Goal: Information Seeking & Learning: Understand process/instructions

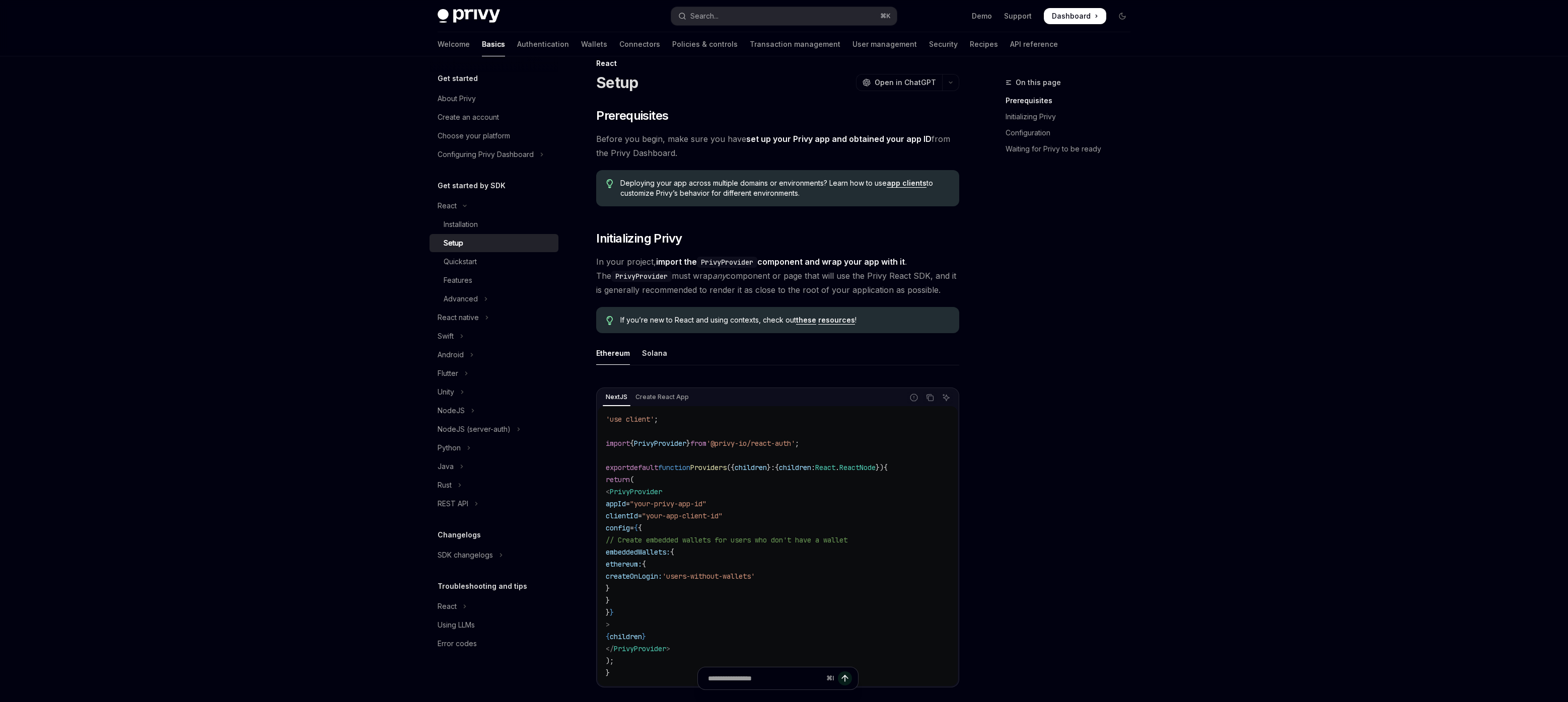
scroll to position [81, 0]
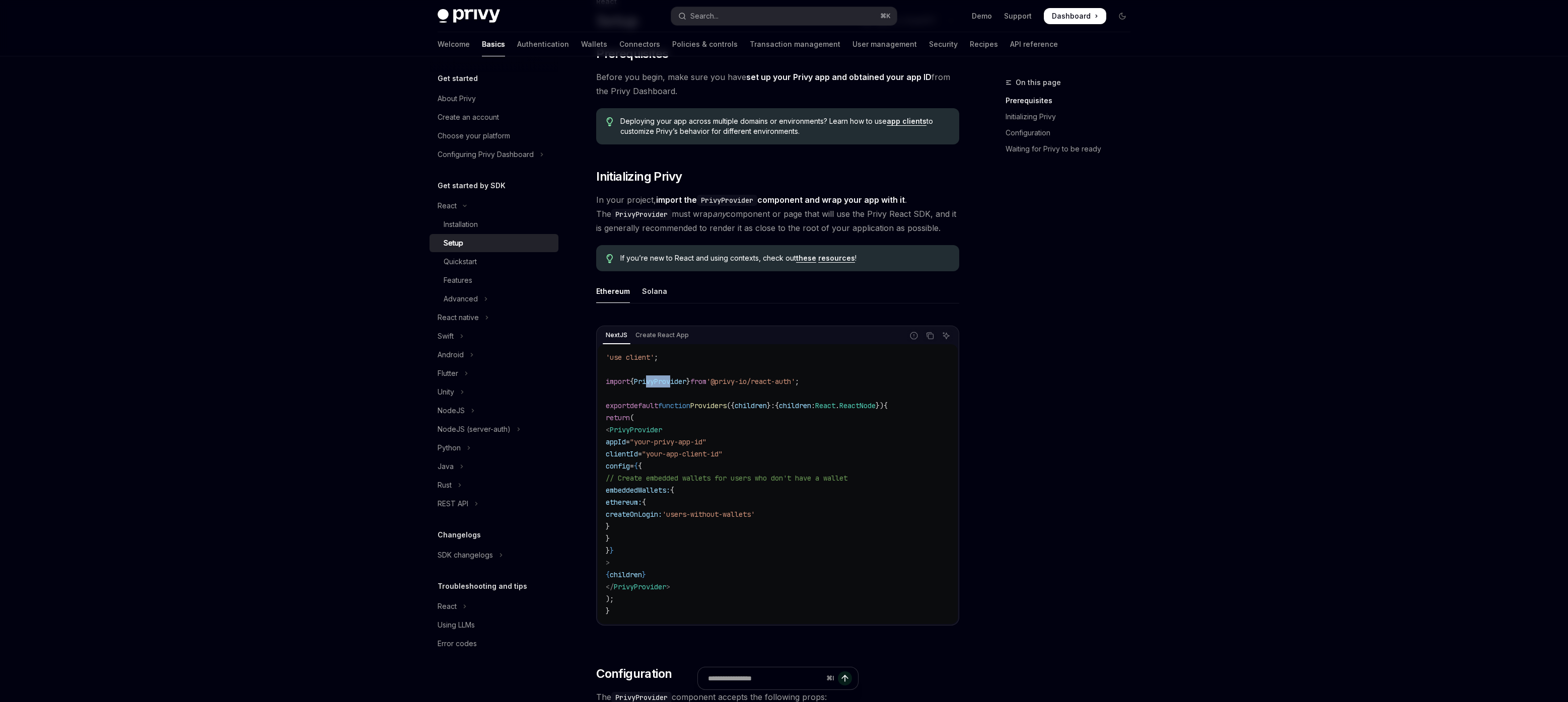
drag, startPoint x: 654, startPoint y: 378, endPoint x: 679, endPoint y: 377, distance: 25.0
click at [679, 377] on span "PrivyProvider" at bounding box center [660, 382] width 53 height 9
click at [715, 423] on code "'use client' ; import { PrivyProvider } from '@privy-io/react-auth' ; export de…" at bounding box center [777, 484] width 344 height 266
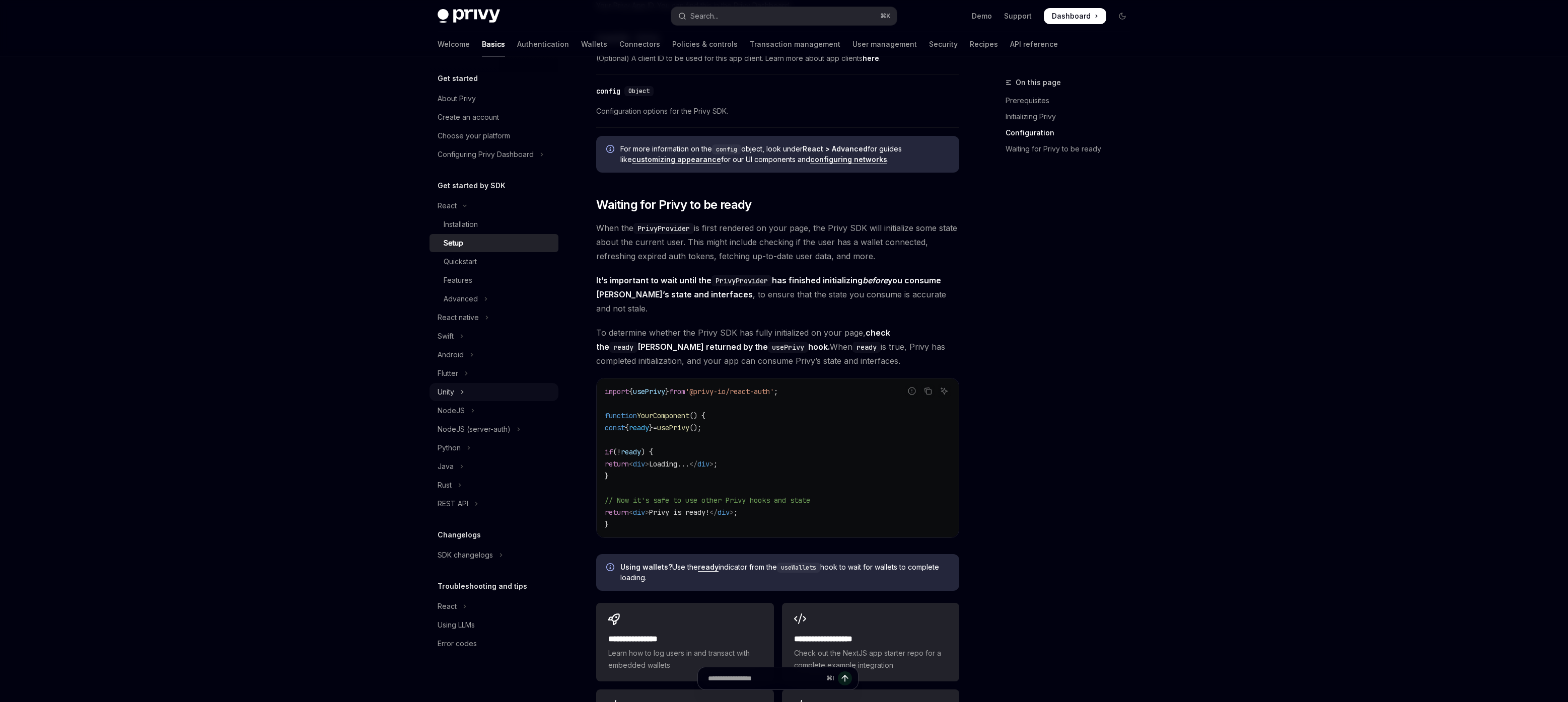
scroll to position [771, 0]
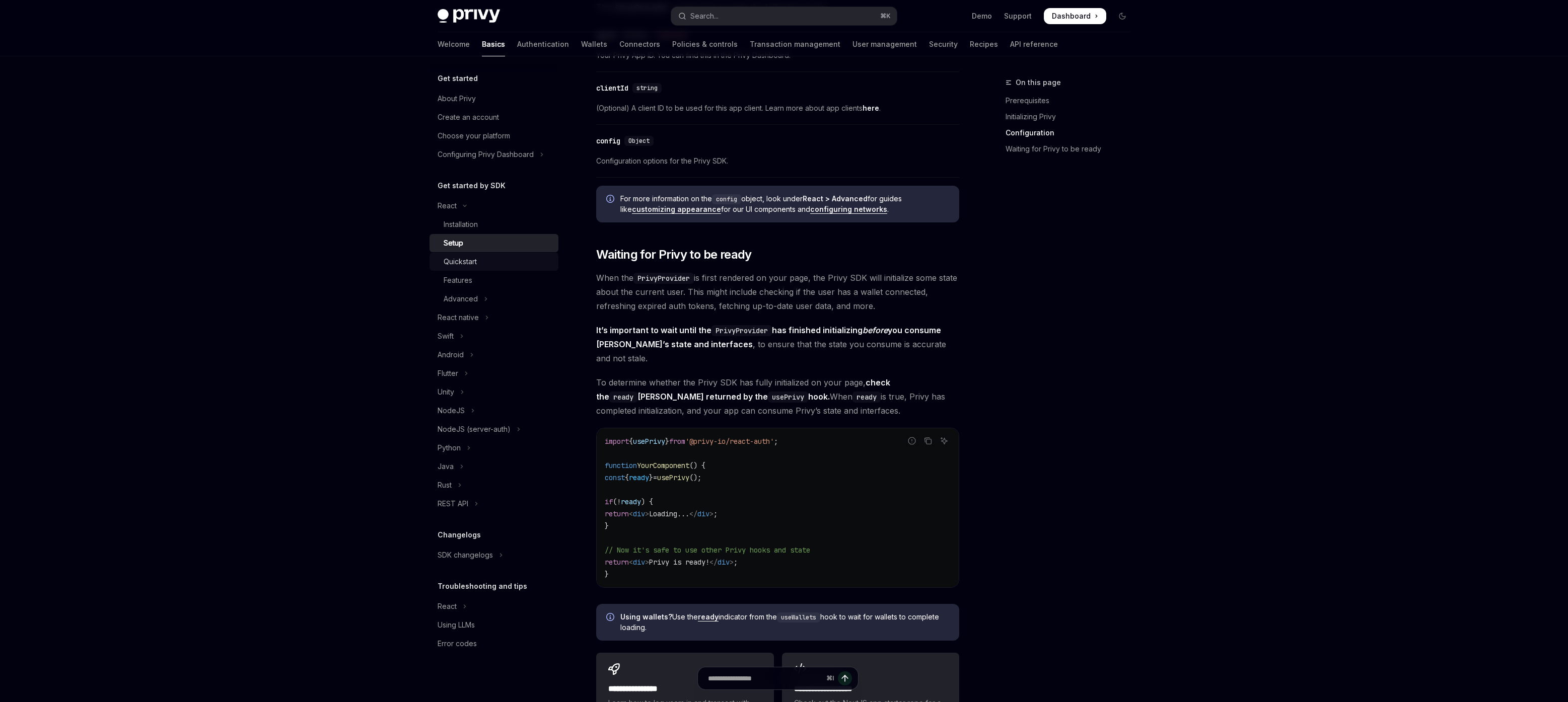
click at [491, 264] on div "Quickstart" at bounding box center [498, 262] width 109 height 12
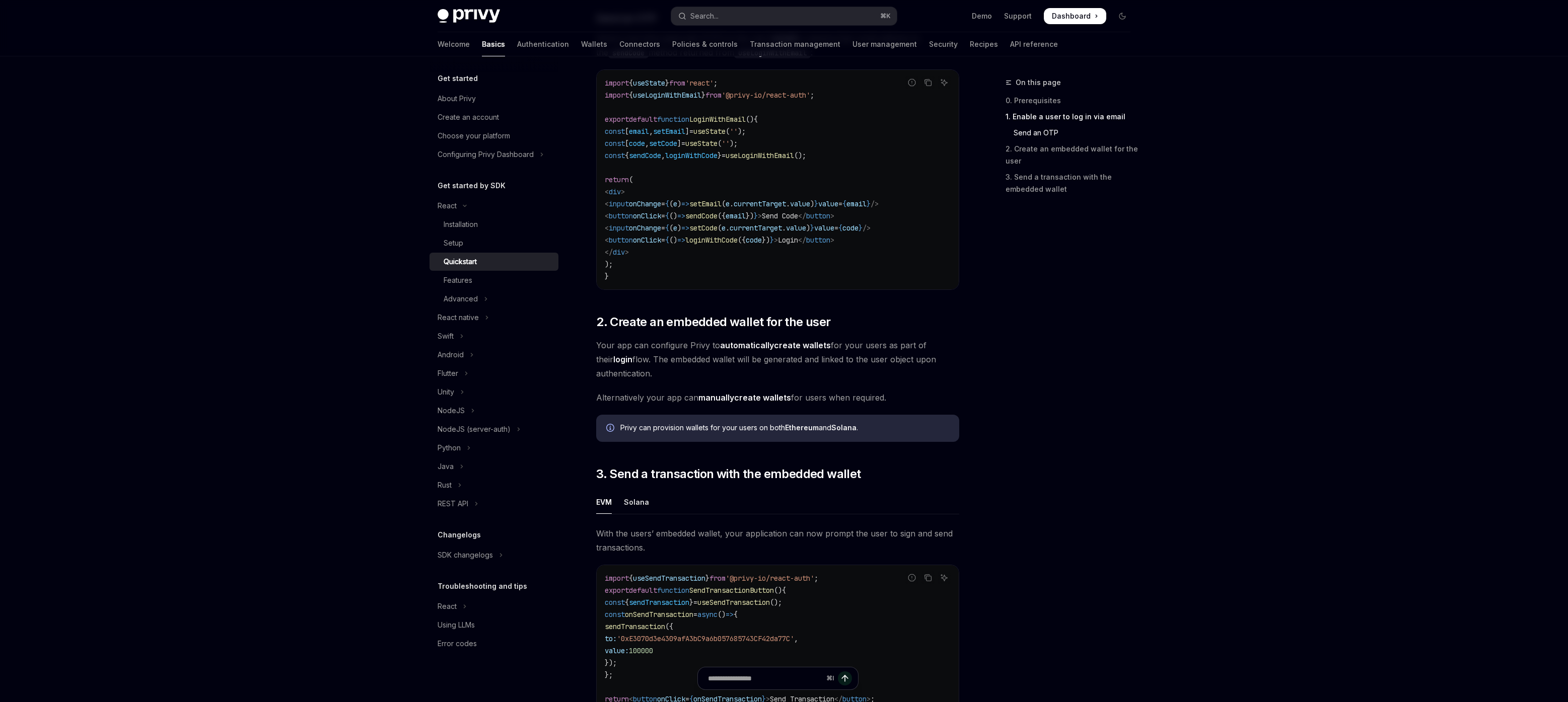
scroll to position [412, 0]
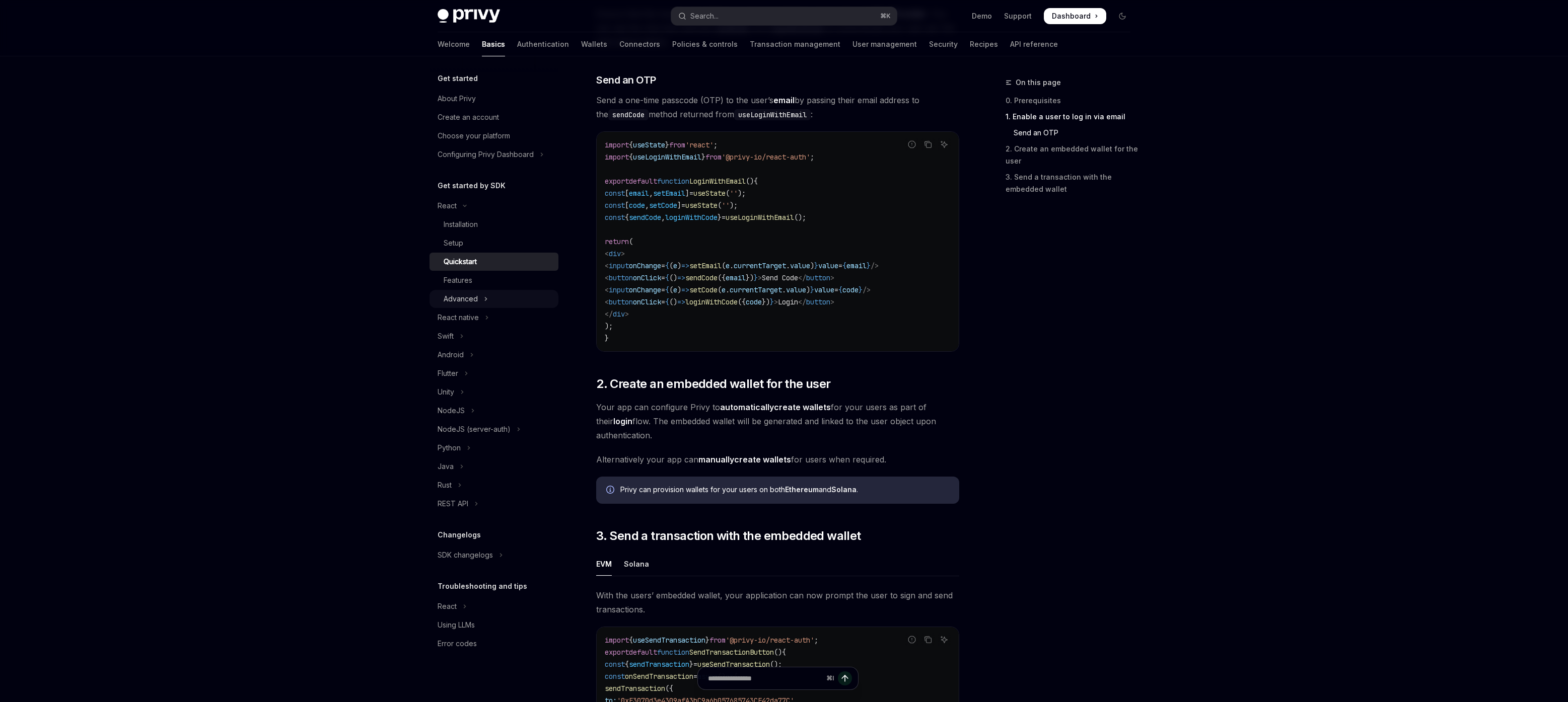
click at [498, 294] on button "Advanced" at bounding box center [494, 299] width 129 height 18
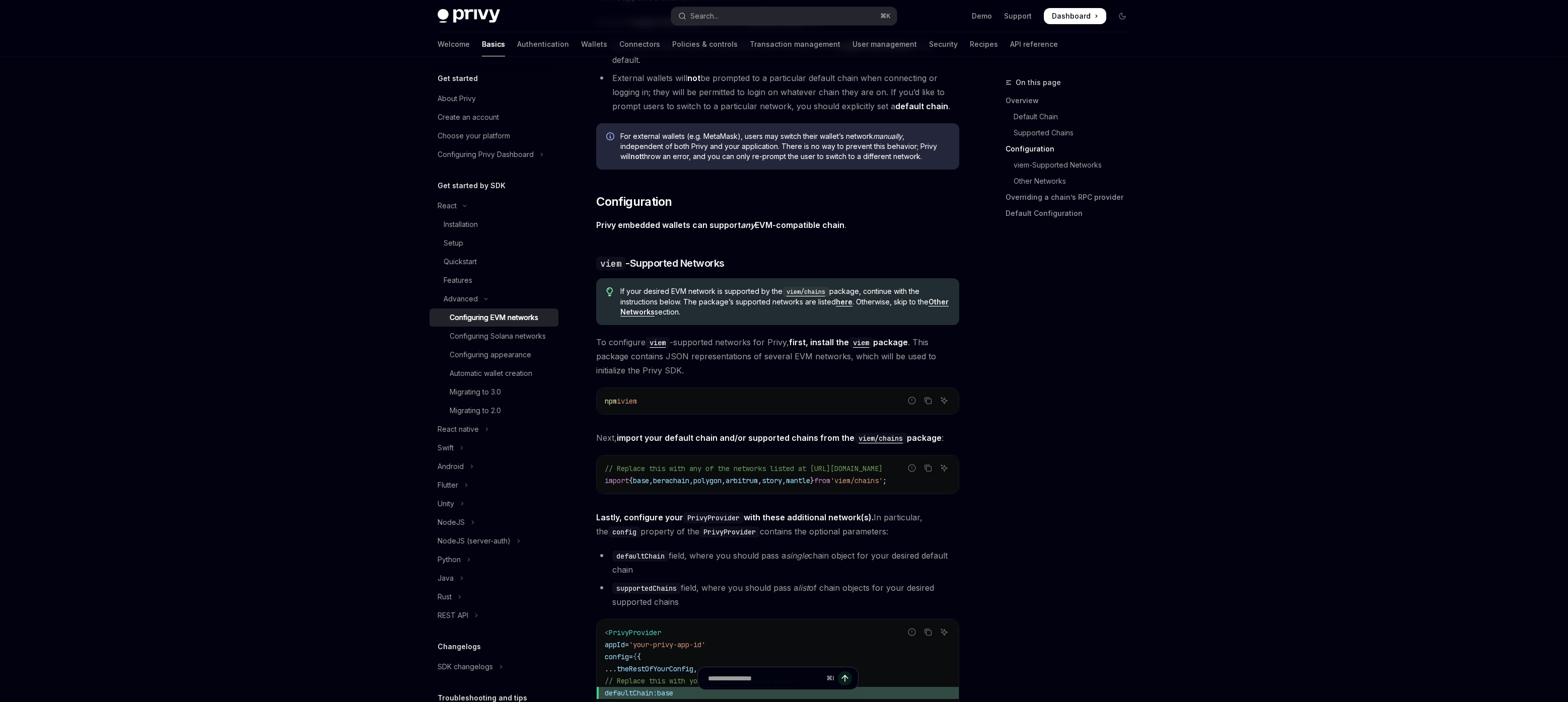
scroll to position [963, 0]
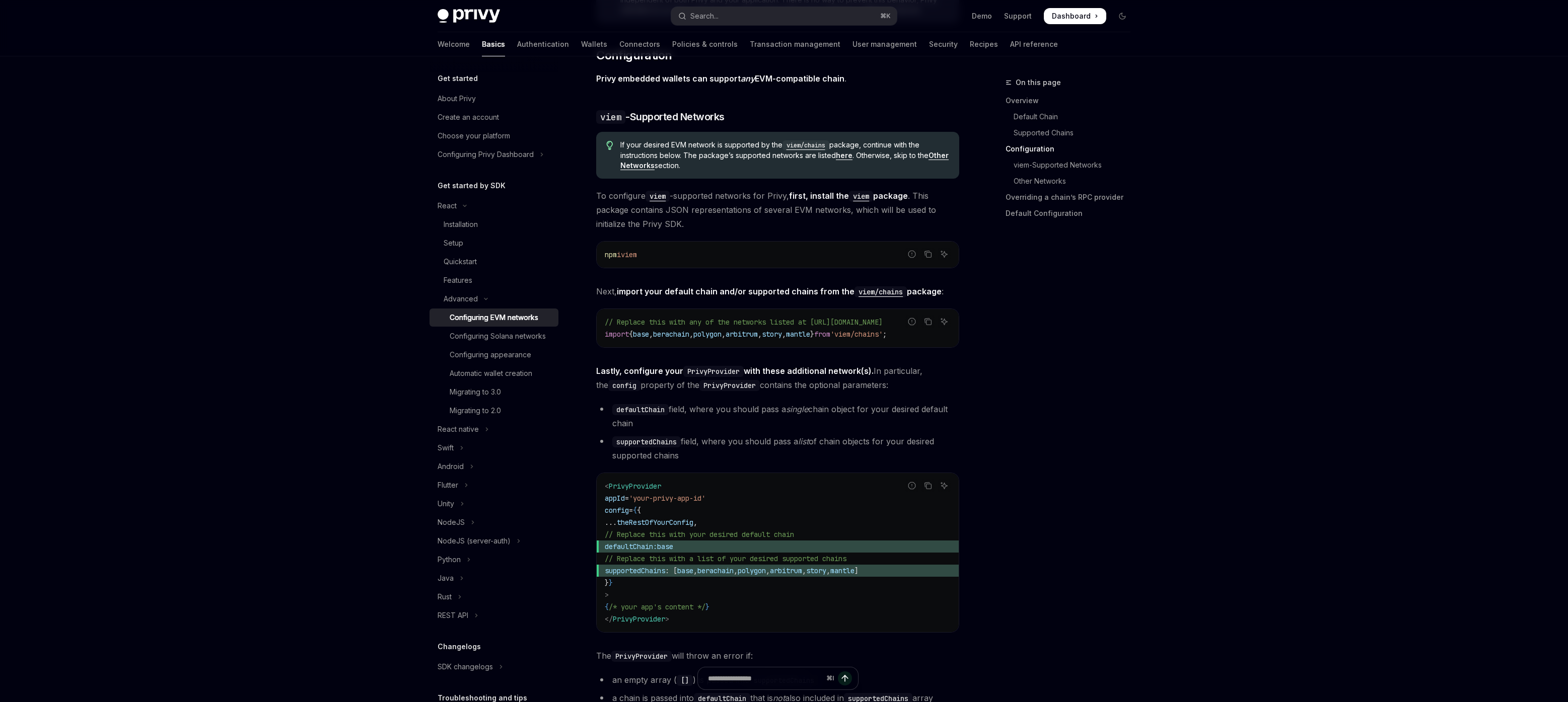
drag, startPoint x: 639, startPoint y: 251, endPoint x: 621, endPoint y: 254, distance: 18.2
click at [621, 254] on code "npm i viem" at bounding box center [778, 255] width 346 height 12
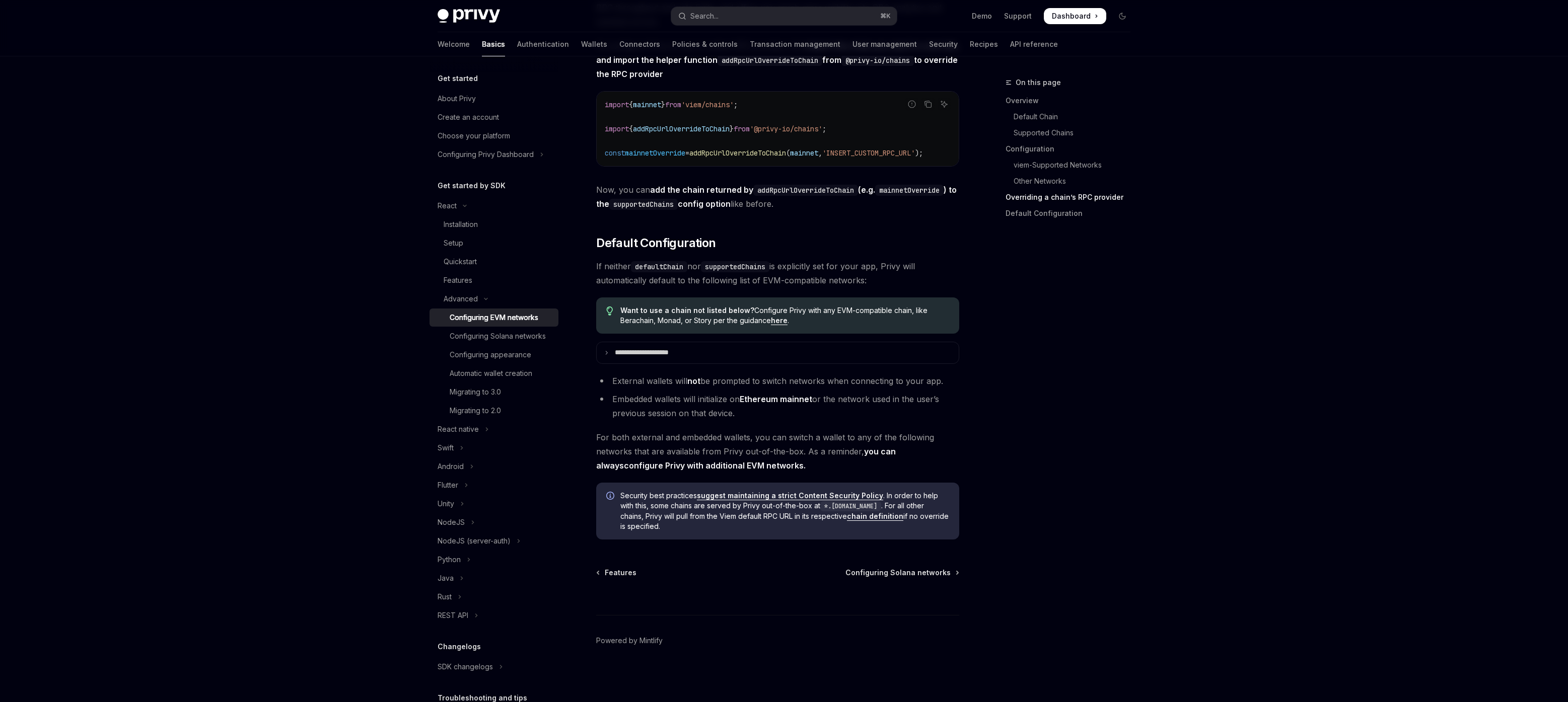
scroll to position [2344, 0]
click at [483, 275] on div "Features" at bounding box center [498, 281] width 109 height 12
type textarea "*"
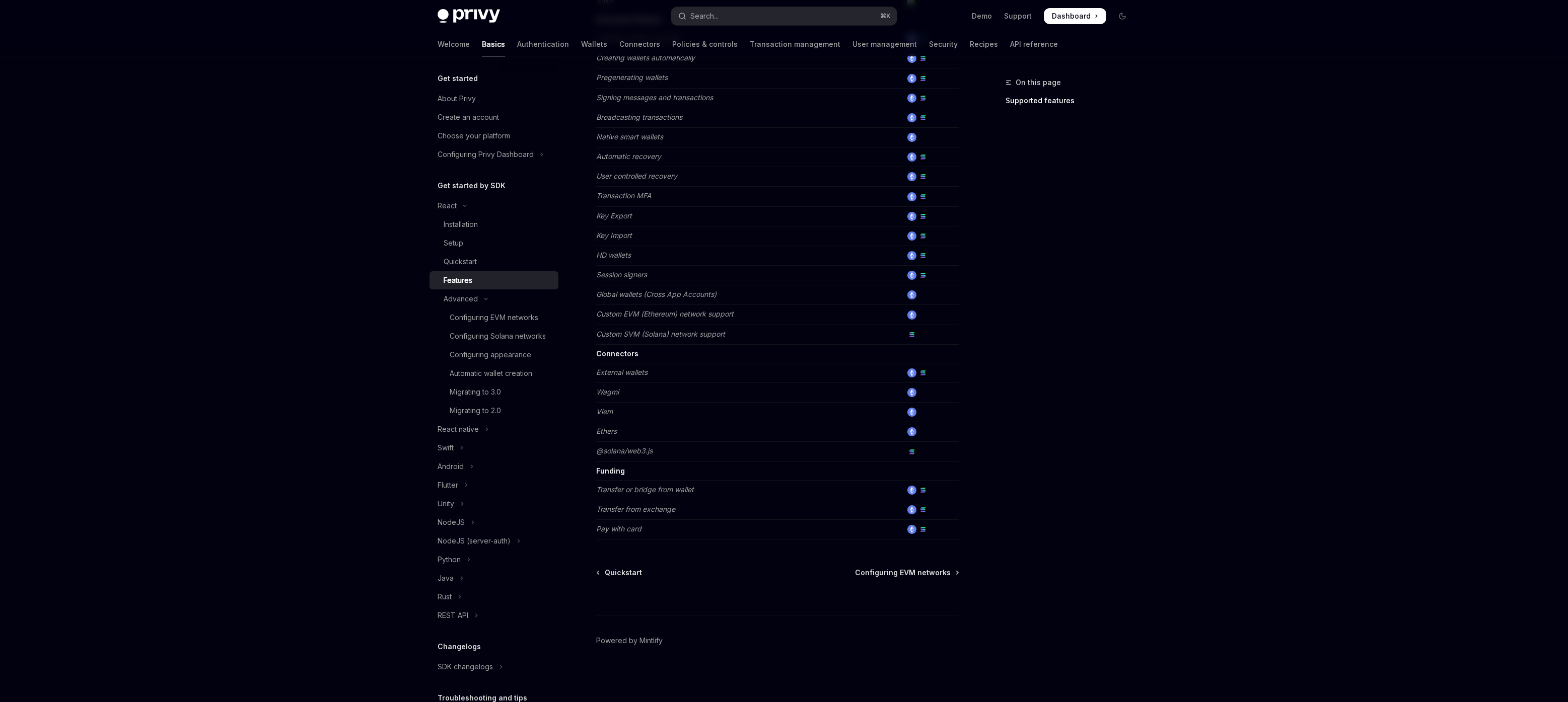
scroll to position [382, 0]
click at [605, 352] on tbody "Authentication Email ✅ SMS ✅ OAuth ✅ SIWE (Sign In with Ethereum) ✅ SIWS (Sign …" at bounding box center [778, 163] width 363 height 753
click at [605, 352] on strong "Connectors" at bounding box center [617, 353] width 42 height 9
click at [618, 393] on em "Wagmi" at bounding box center [607, 392] width 23 height 9
click at [920, 383] on td at bounding box center [930, 393] width 57 height 20
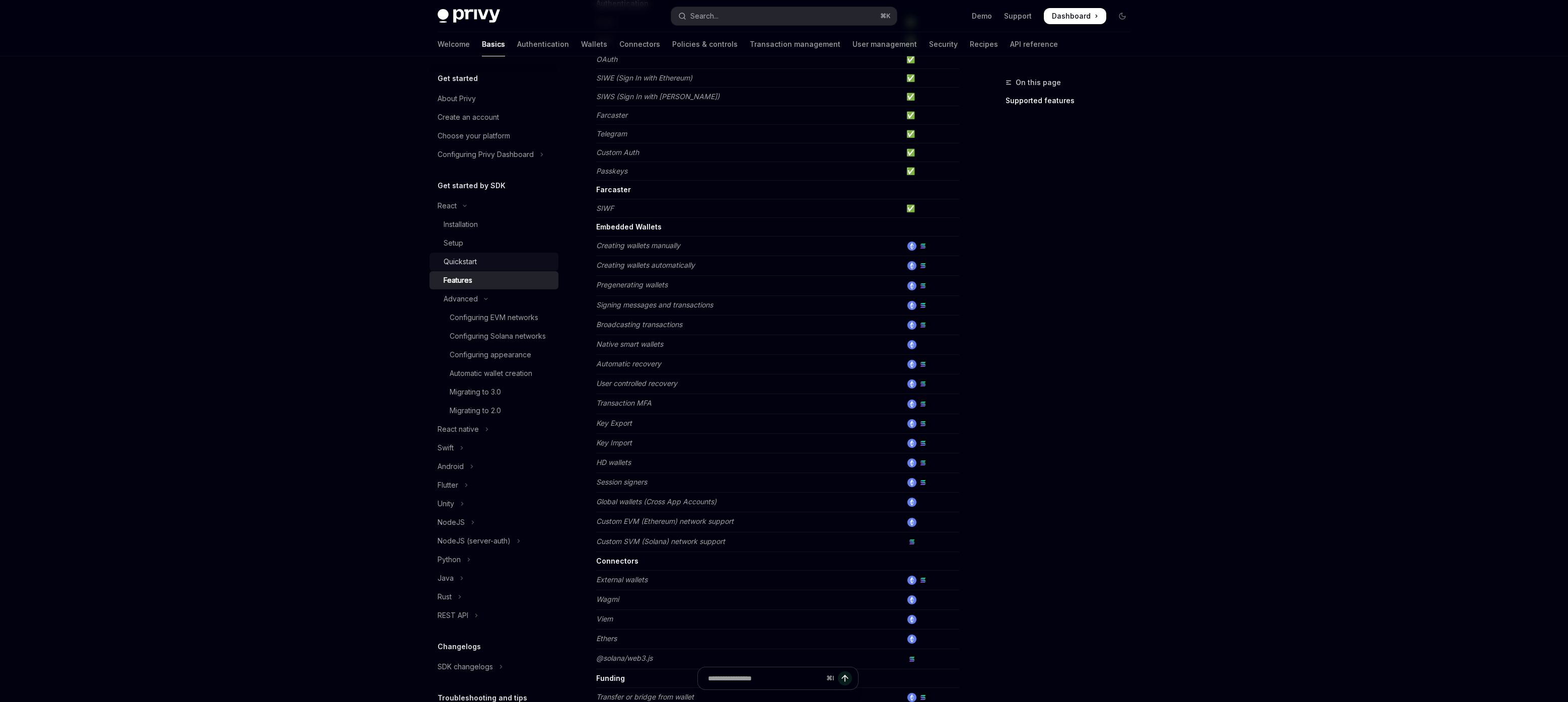
scroll to position [110, 0]
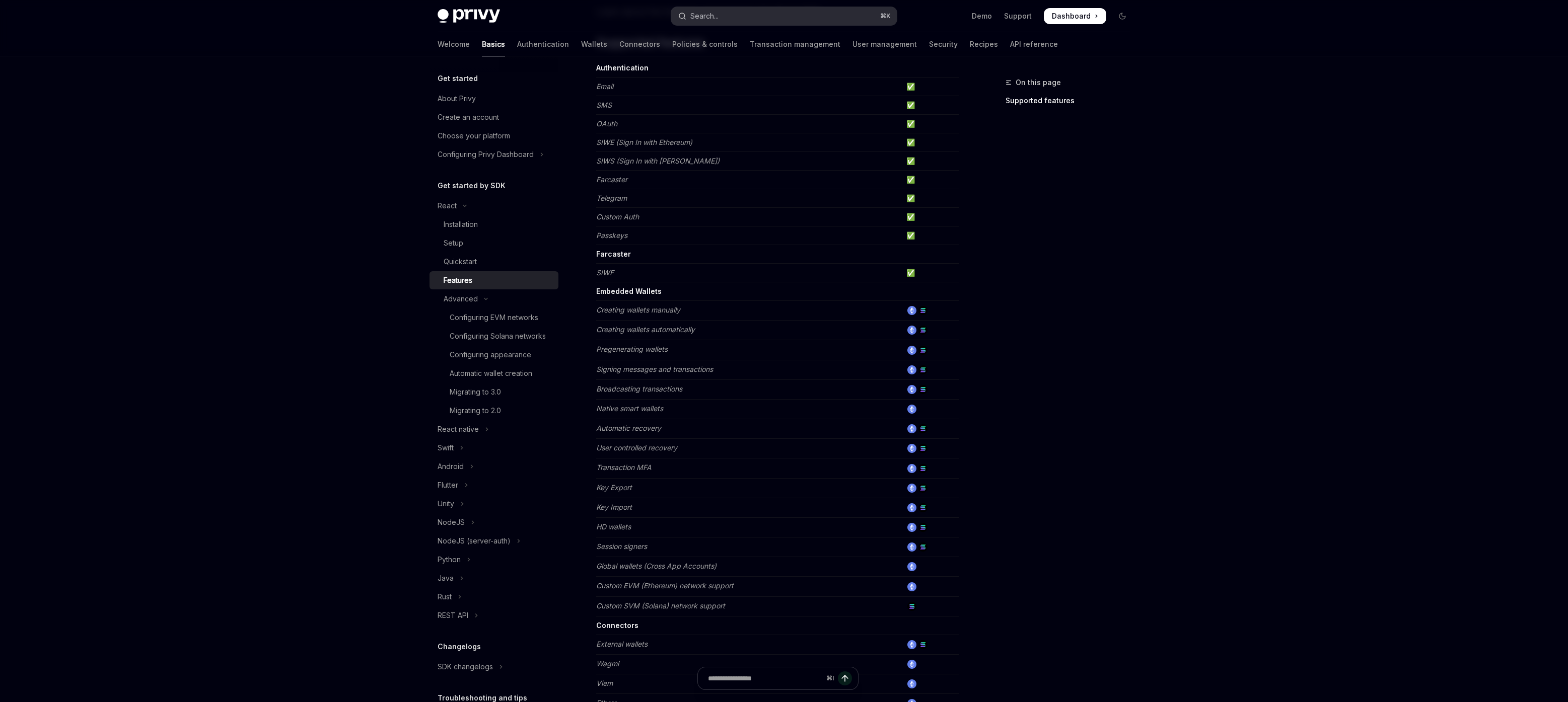
click at [749, 17] on button "Search... ⌘ K" at bounding box center [783, 17] width 226 height 18
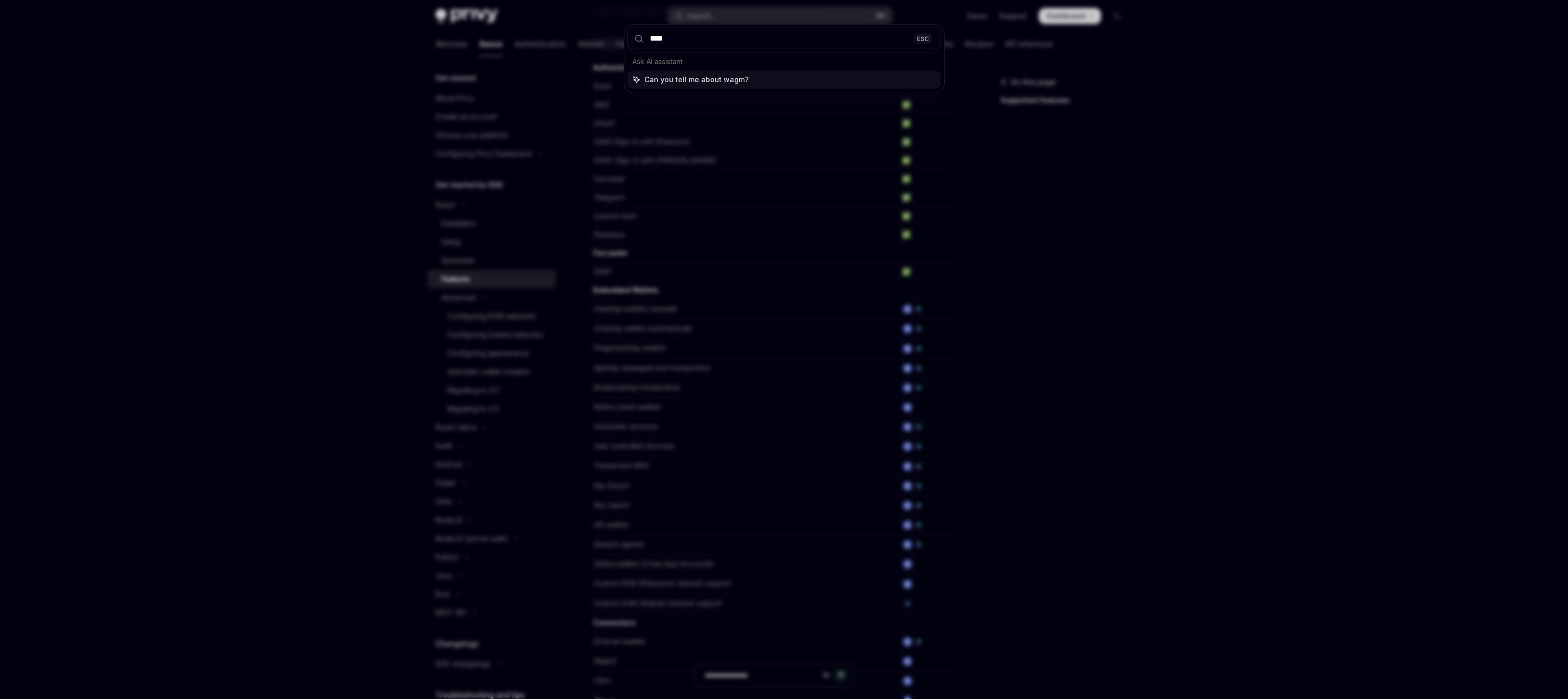
type input "*****"
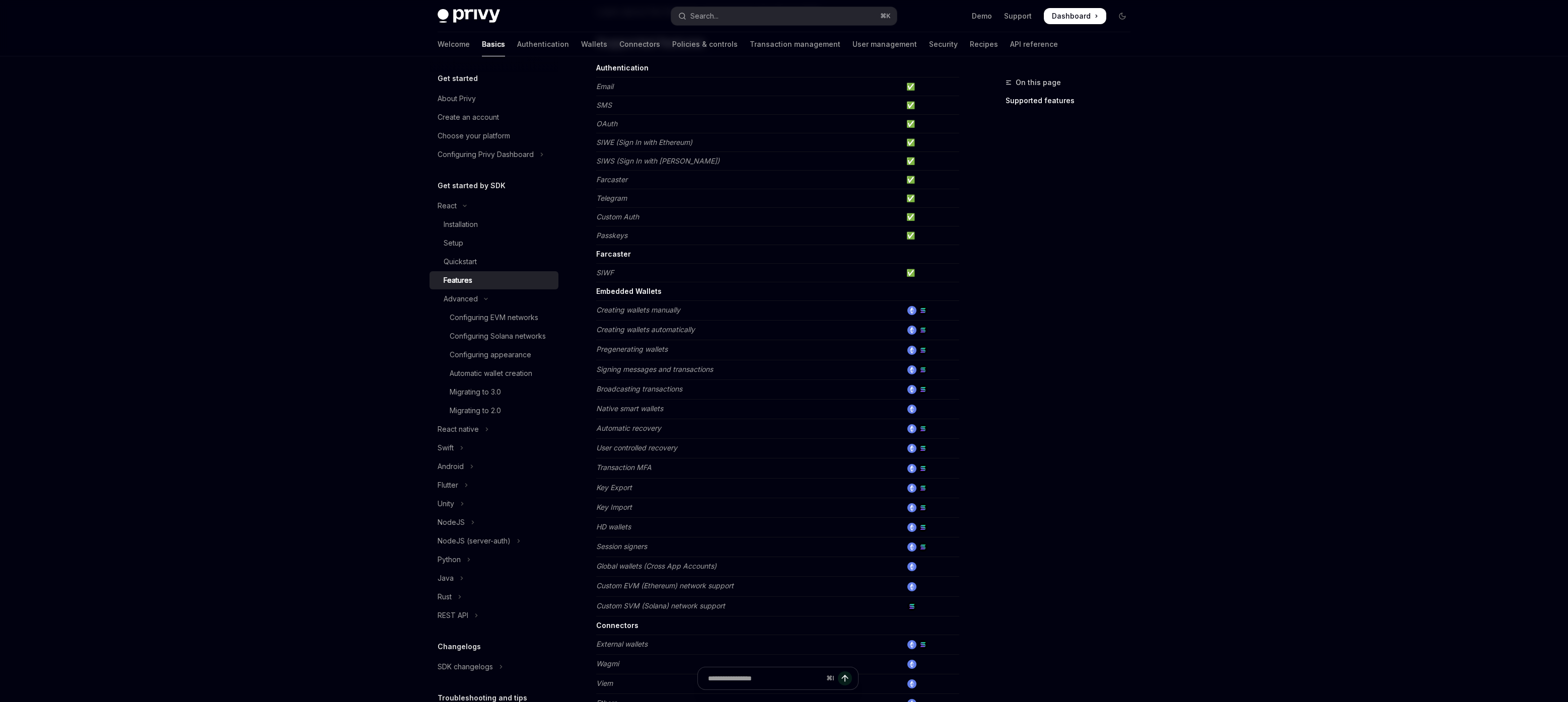
type textarea "*"
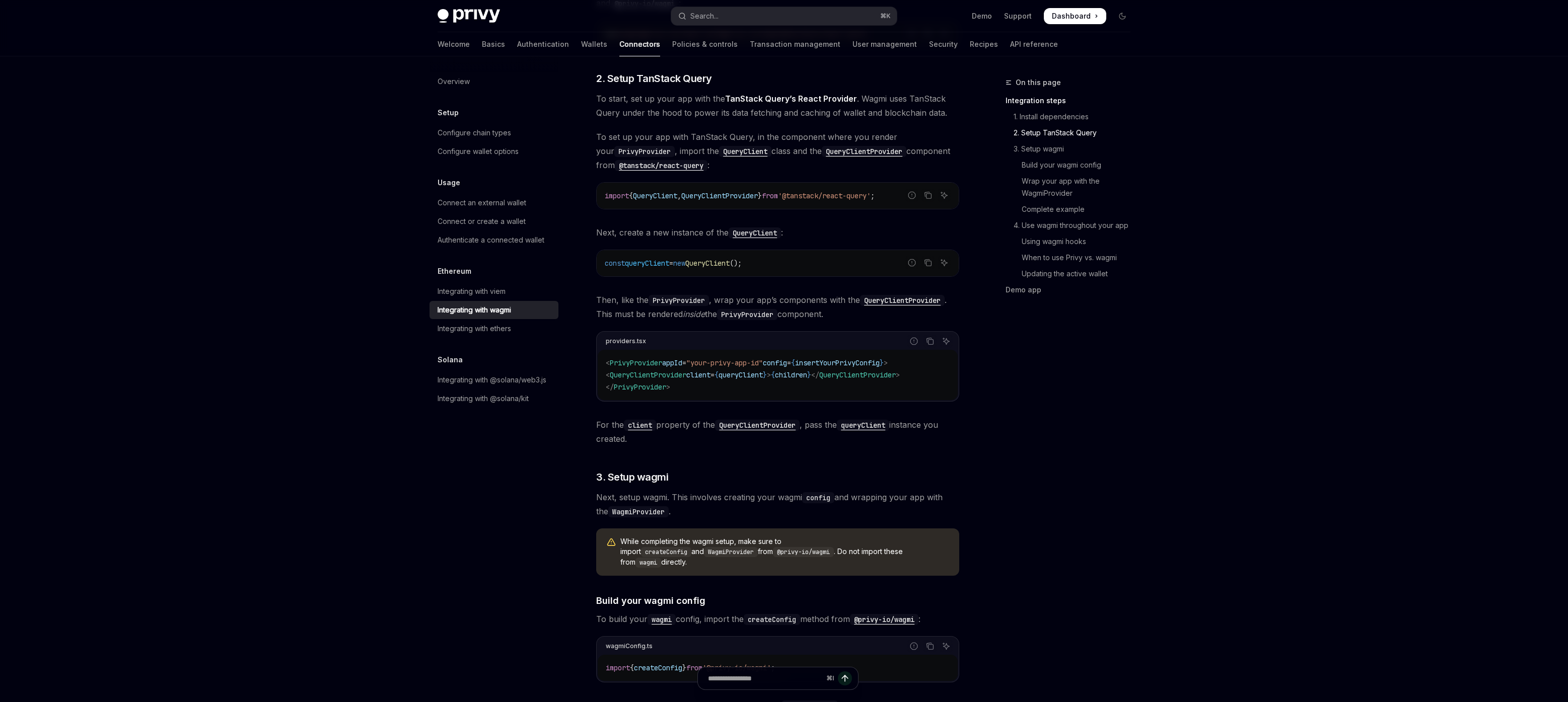
scroll to position [345, 0]
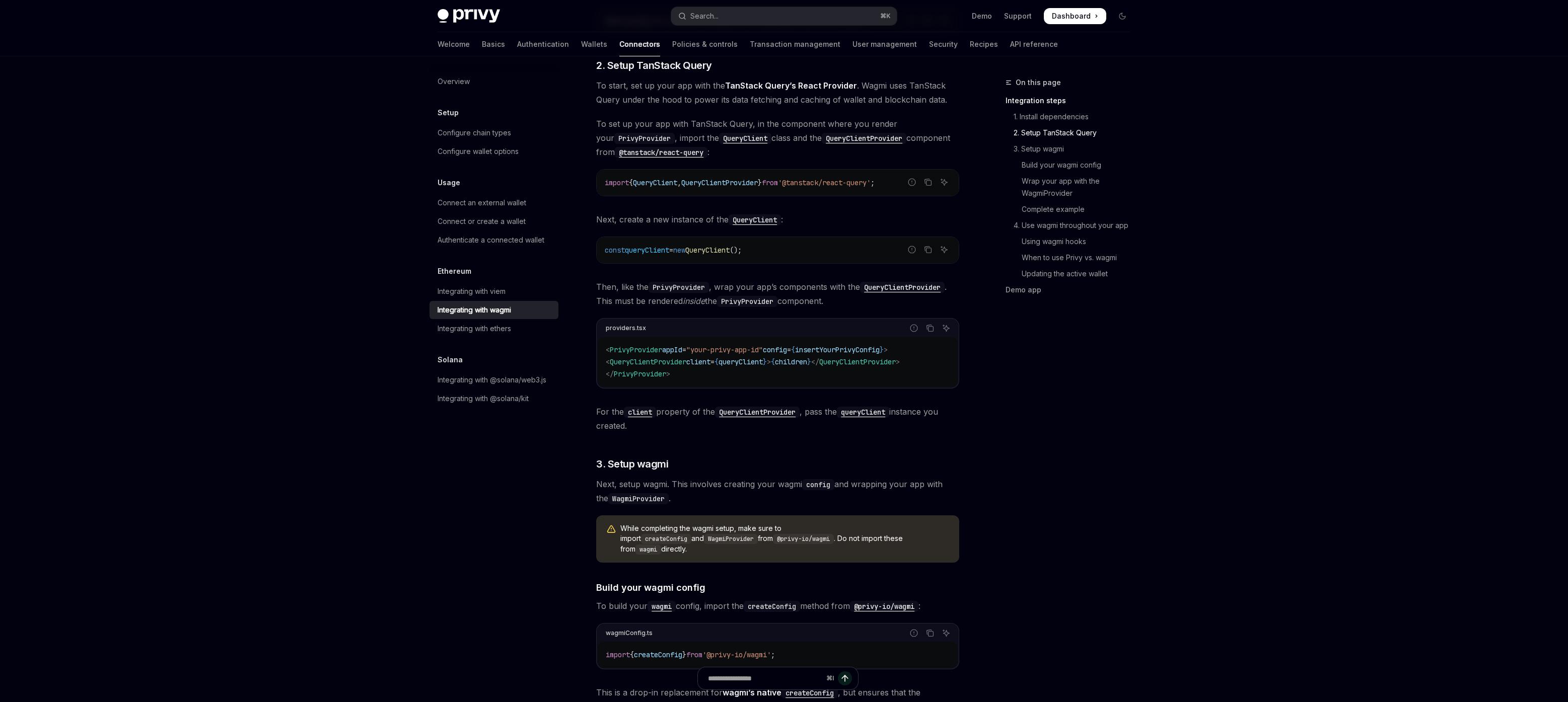
click at [642, 351] on span "PrivyProvider" at bounding box center [636, 350] width 53 height 9
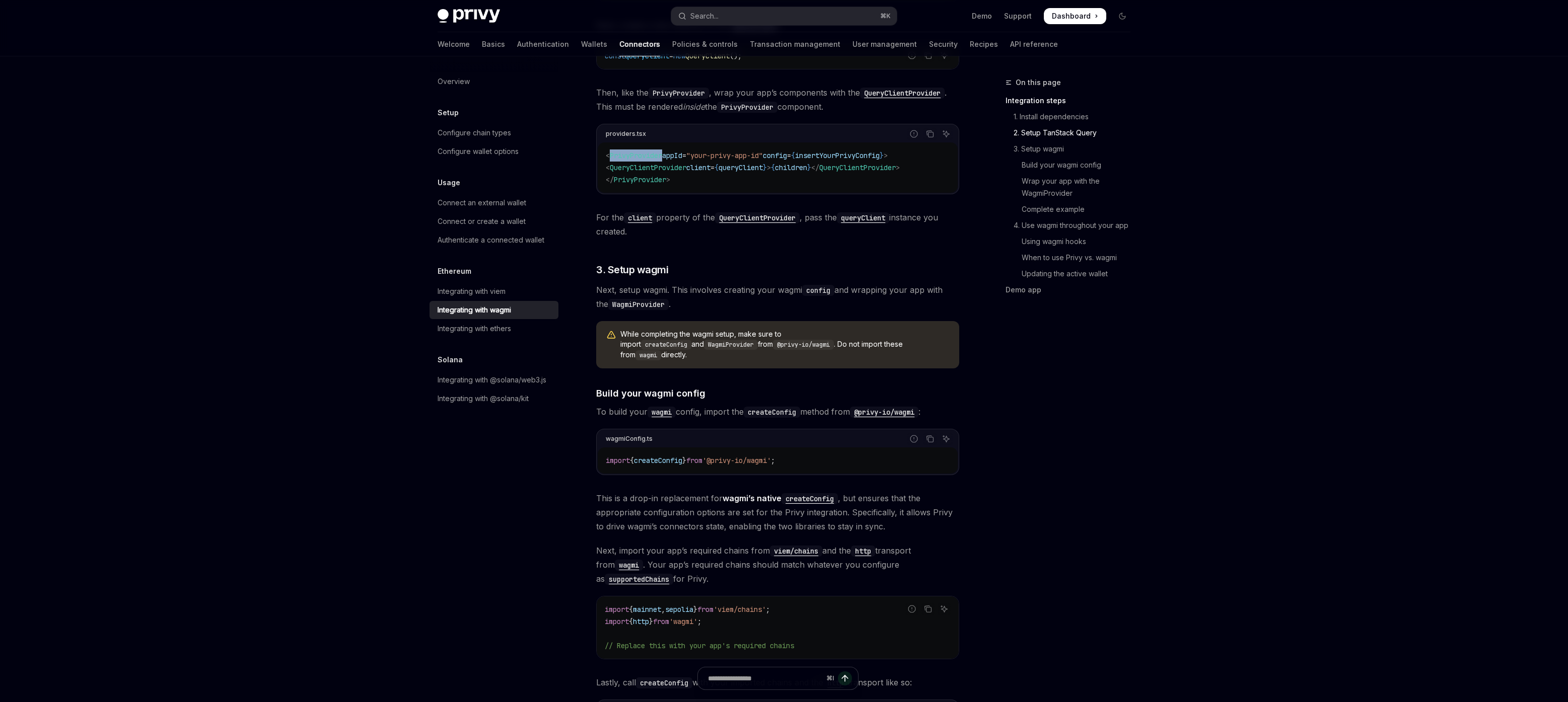
scroll to position [705, 0]
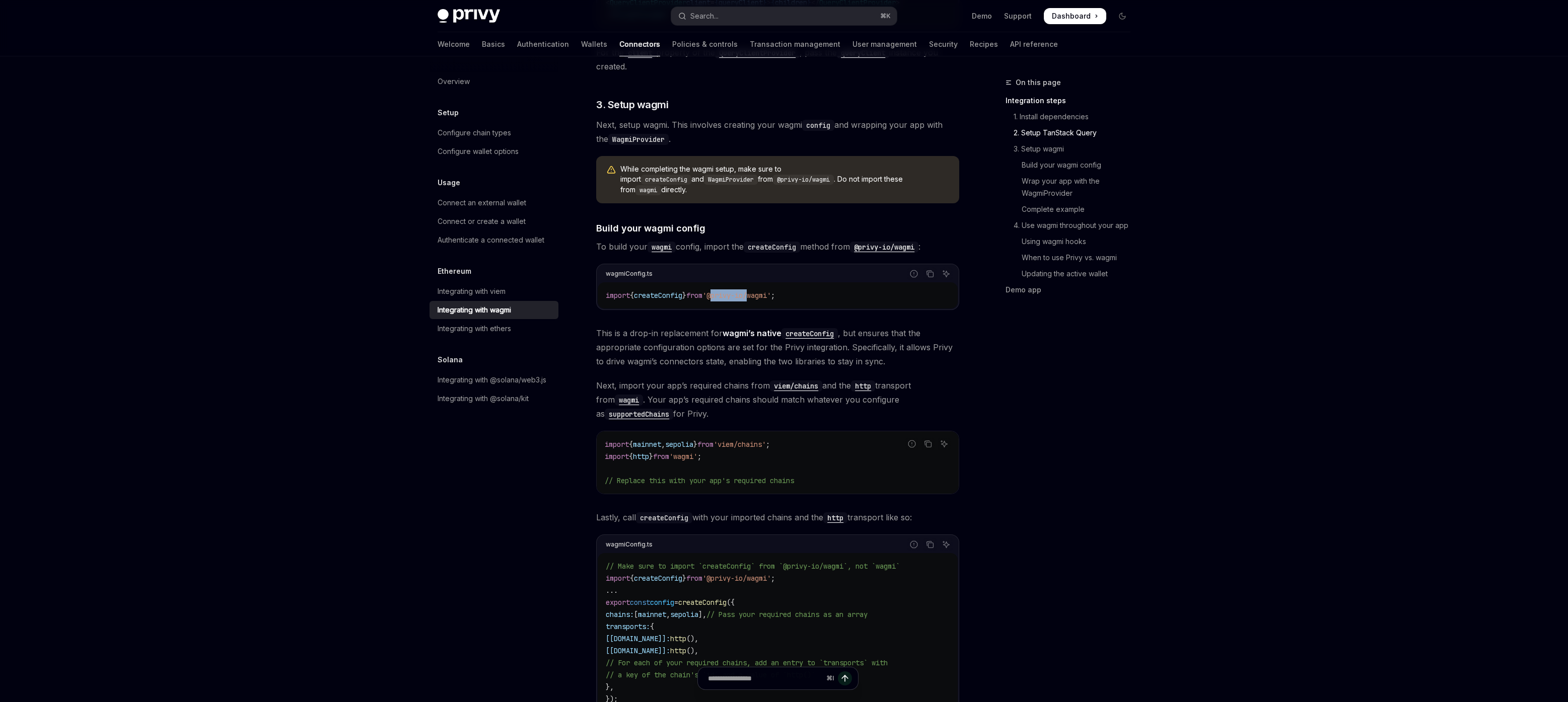
drag, startPoint x: 725, startPoint y: 285, endPoint x: 761, endPoint y: 285, distance: 36.0
click at [761, 291] on span "'@privy-io/wagmi'" at bounding box center [736, 295] width 68 height 9
click at [733, 291] on span "'@privy-io/wagmi'" at bounding box center [736, 295] width 68 height 9
drag, startPoint x: 723, startPoint y: 286, endPoint x: 785, endPoint y: 286, distance: 62.0
click at [771, 291] on span "'@privy-io/wagmi'" at bounding box center [736, 295] width 68 height 9
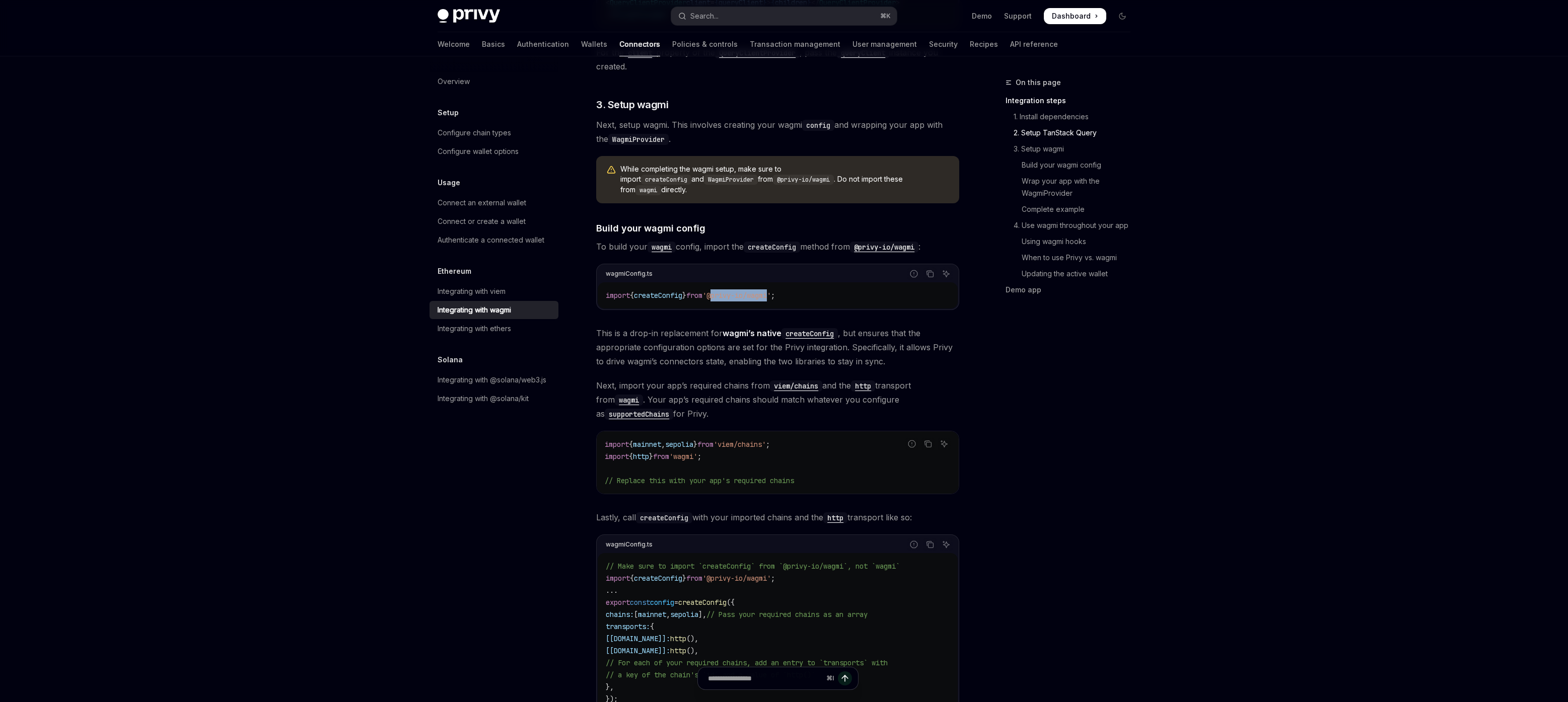
click at [763, 291] on span "'@privy-io/wagmi'" at bounding box center [736, 295] width 68 height 9
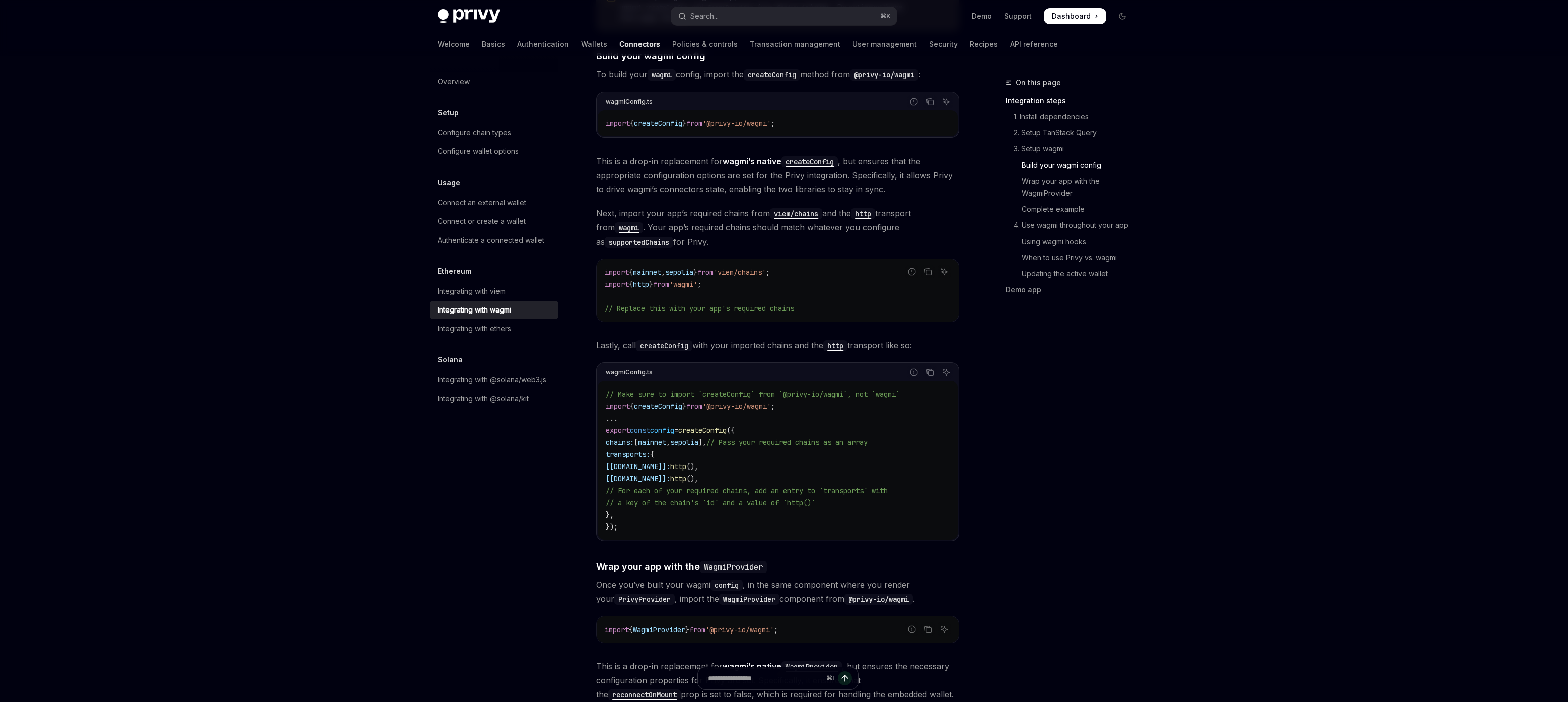
scroll to position [924, 0]
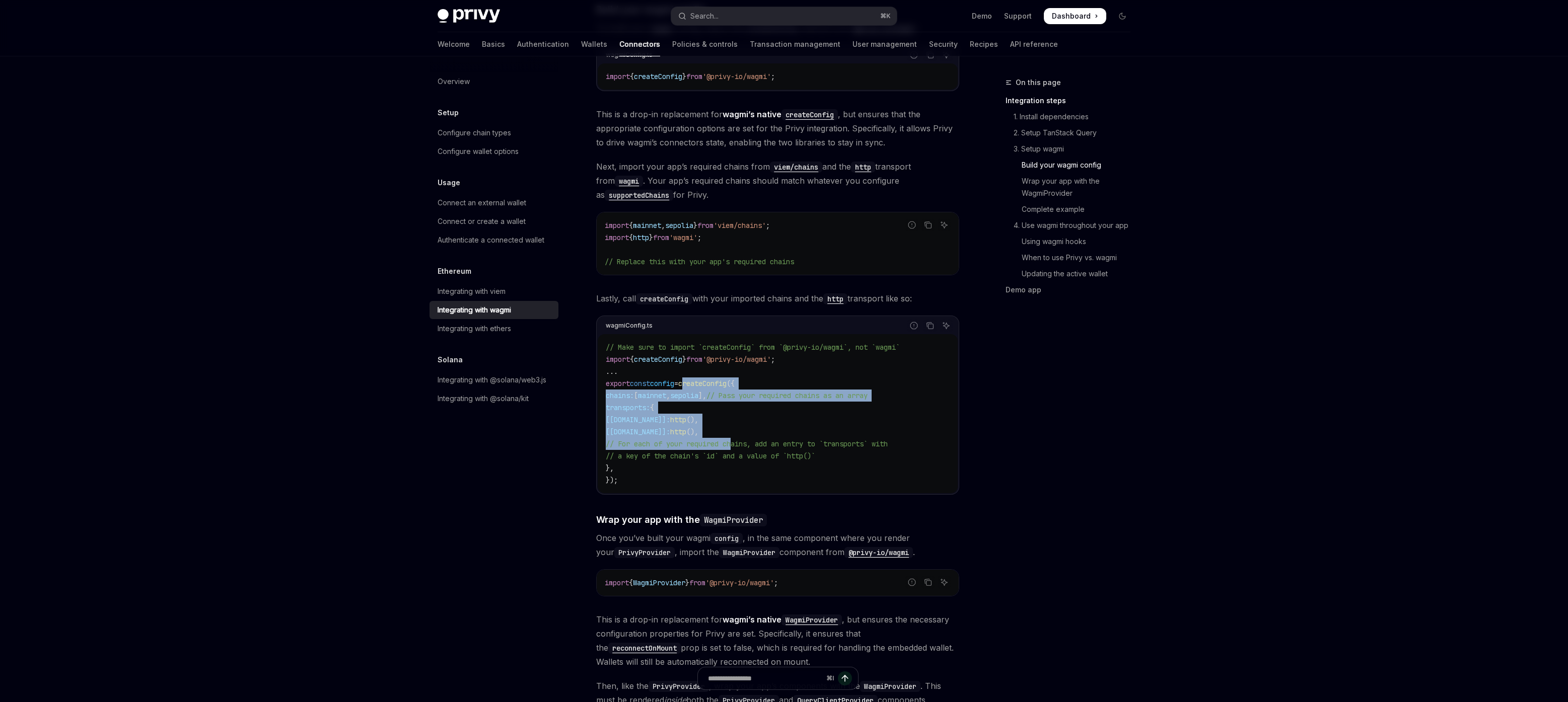
drag, startPoint x: 701, startPoint y: 380, endPoint x: 736, endPoint y: 429, distance: 60.2
click at [736, 429] on code "// Make sure to import `createConfig` from `@privy-io/wagmi`, not `wagmi` impor…" at bounding box center [777, 413] width 344 height 145
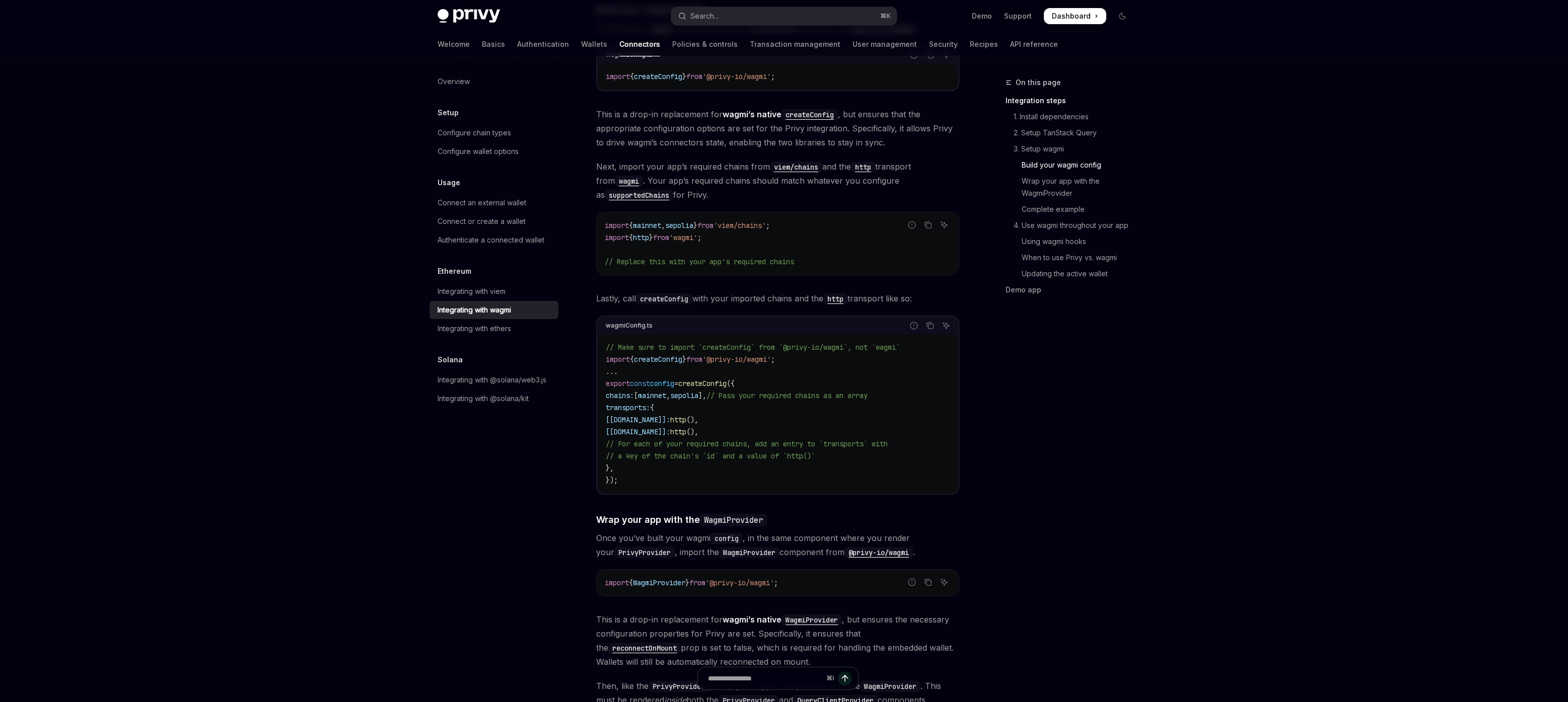
click at [700, 365] on code "// Make sure to import `createConfig` from `@privy-io/wagmi`, not `wagmi` impor…" at bounding box center [777, 413] width 344 height 145
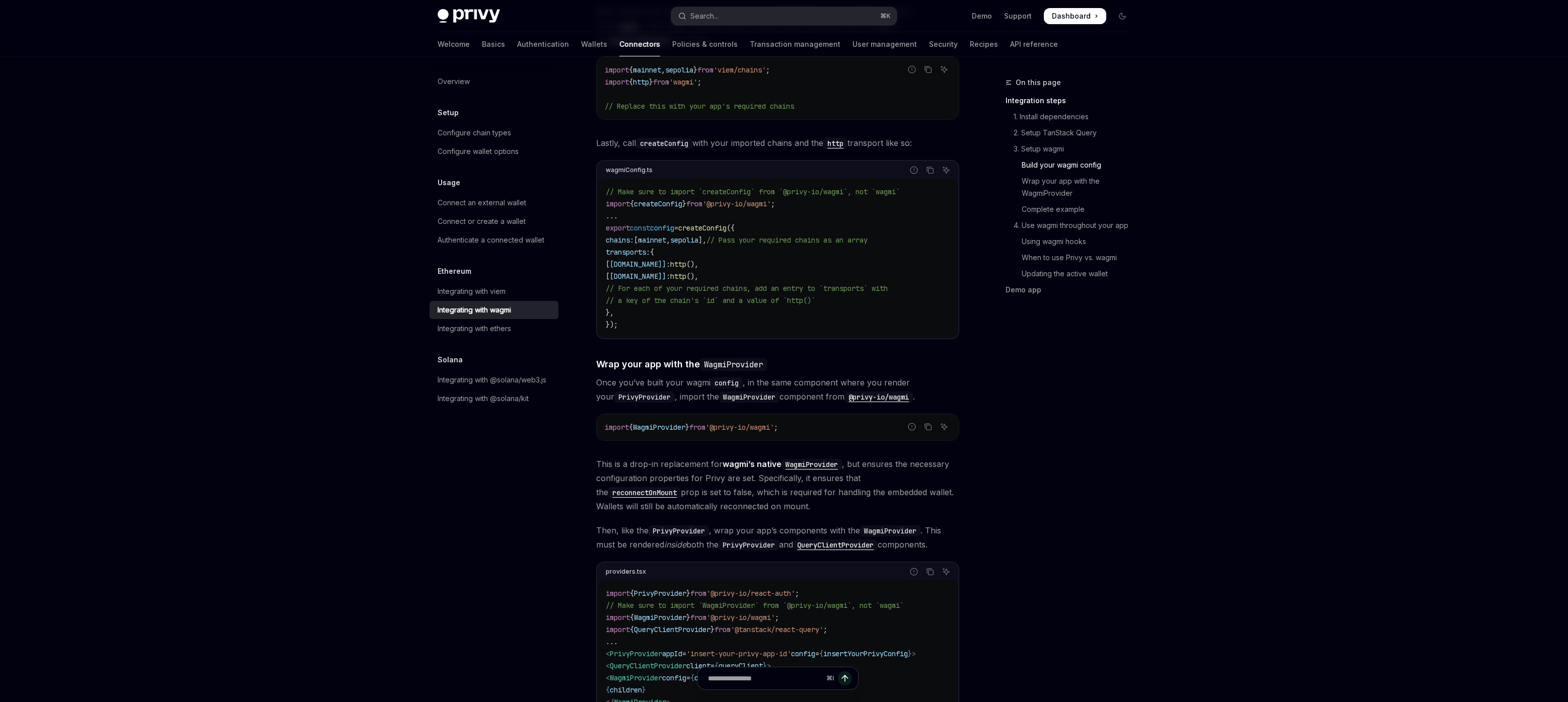
scroll to position [1060, 0]
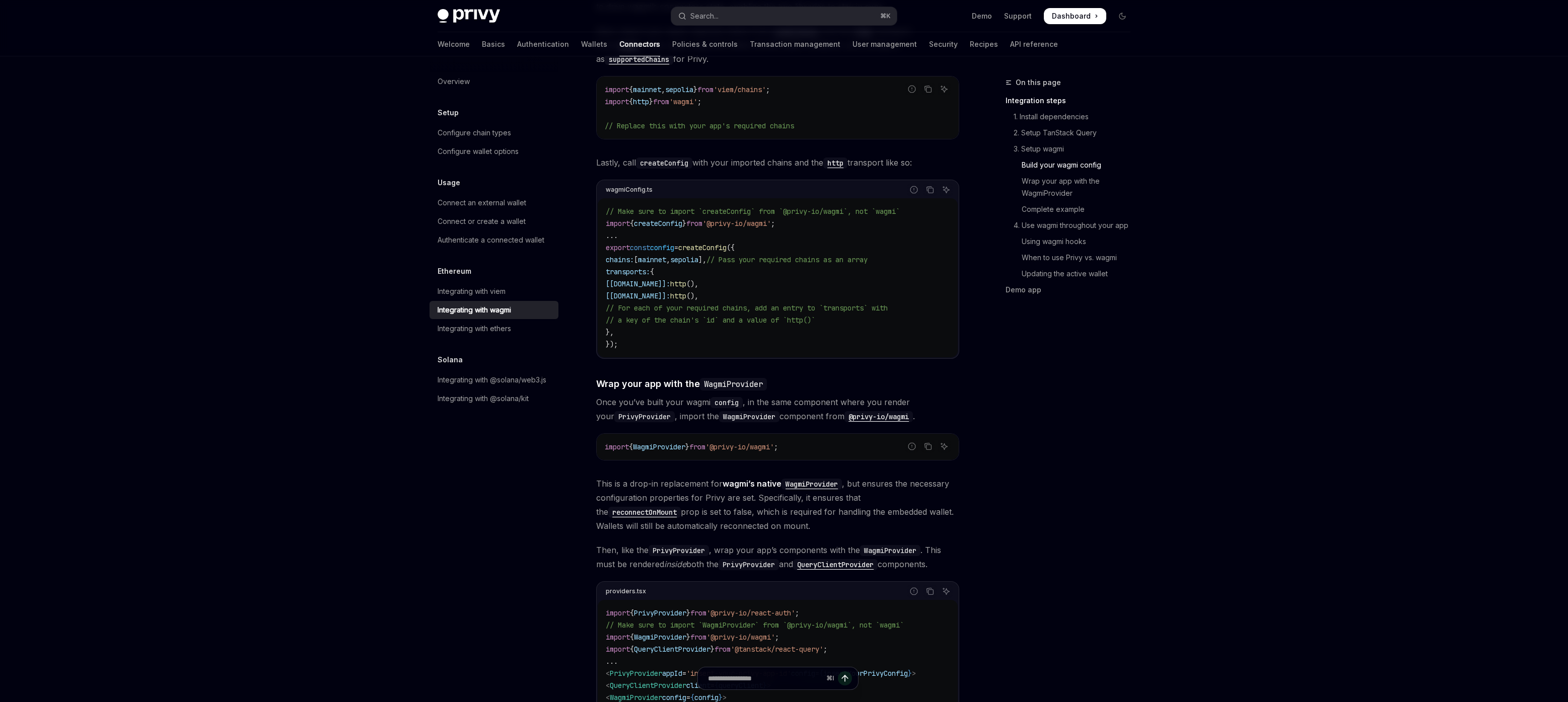
click at [774, 207] on span "// Make sure to import `createConfig` from `@privy-io/wagmi`, not `wagmi`" at bounding box center [752, 211] width 294 height 9
click at [771, 219] on span "'@privy-io/wagmi'" at bounding box center [736, 223] width 68 height 9
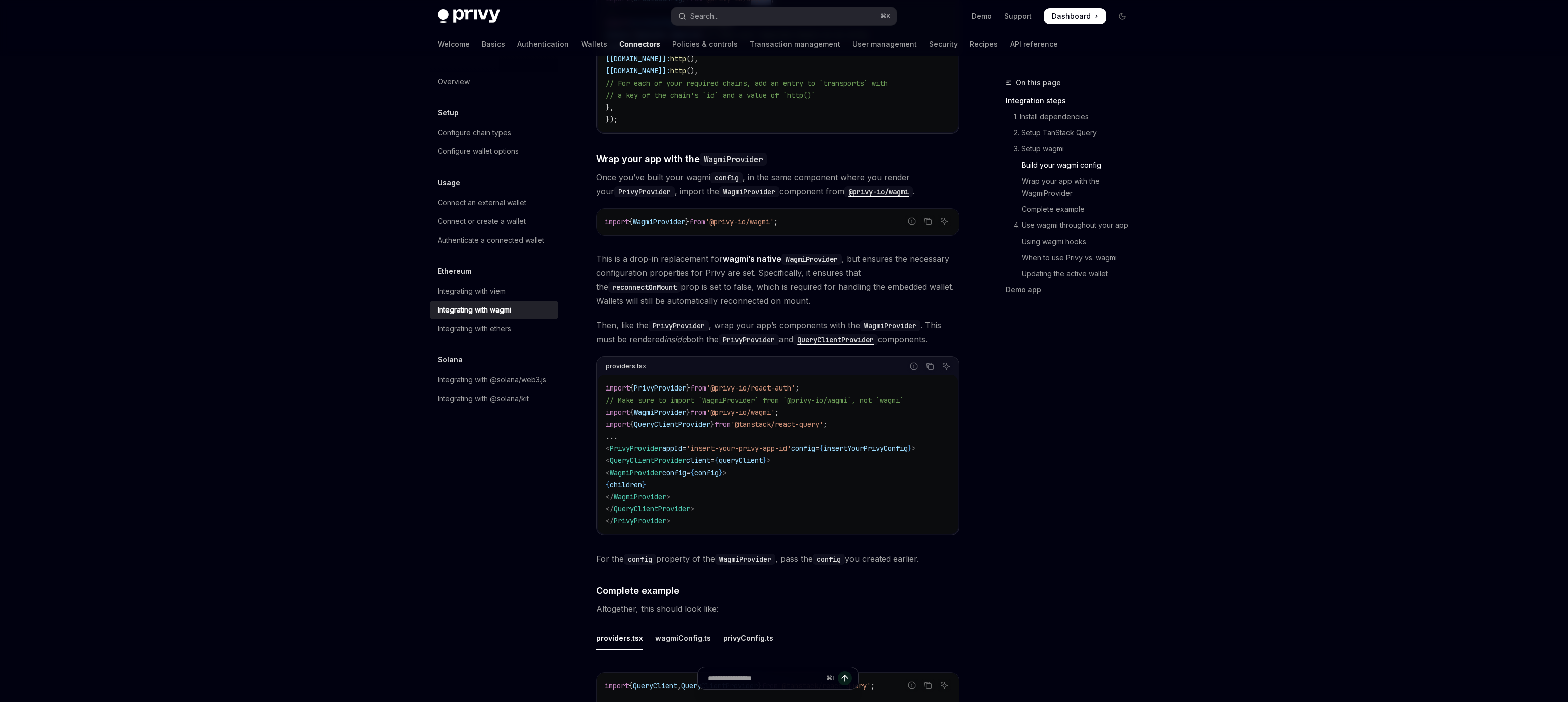
scroll to position [1306, 0]
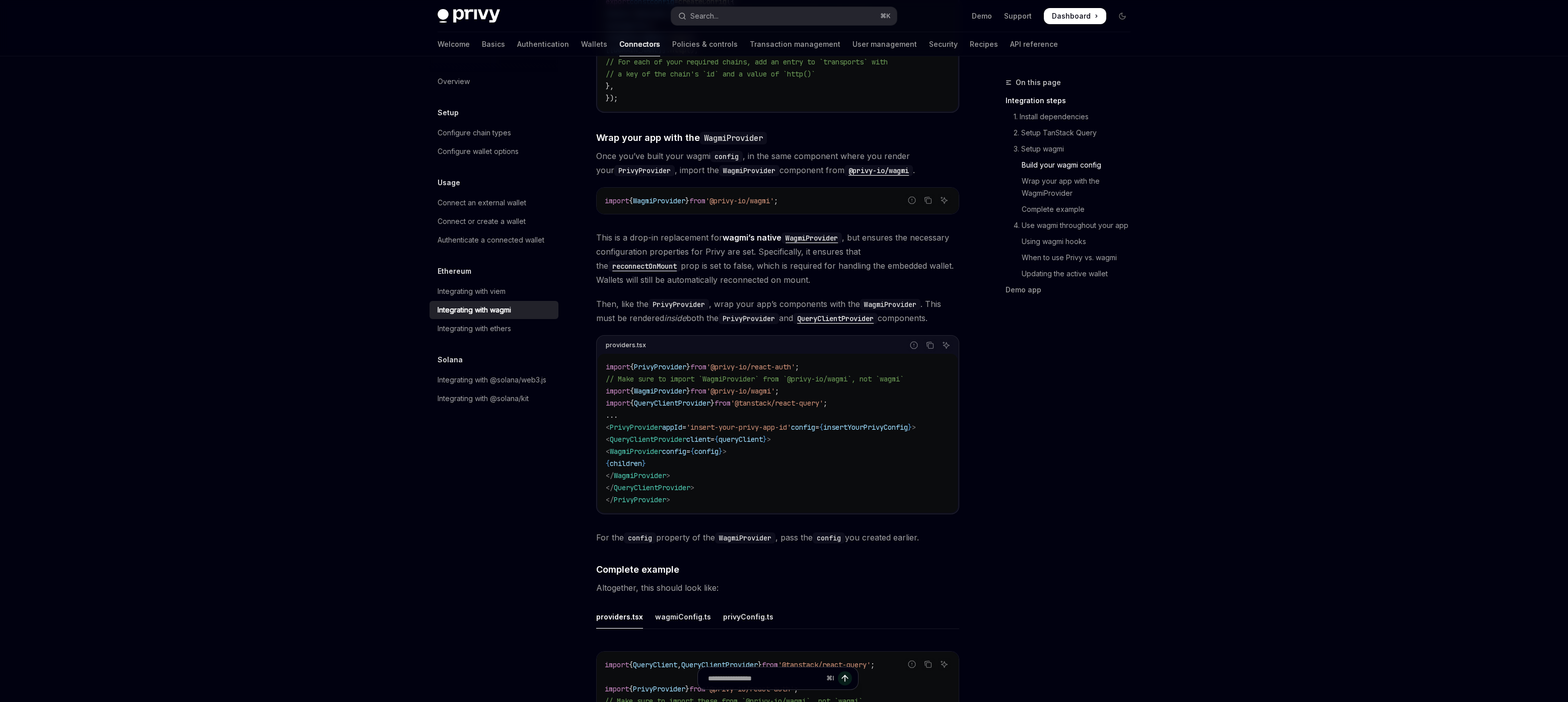
click at [665, 386] on span "WagmiProvider" at bounding box center [660, 391] width 53 height 9
drag, startPoint x: 799, startPoint y: 381, endPoint x: 722, endPoint y: 385, distance: 77.1
click at [722, 386] on span "import { WagmiProvider } from '@privy-io/wagmi' ;" at bounding box center [692, 391] width 173 height 9
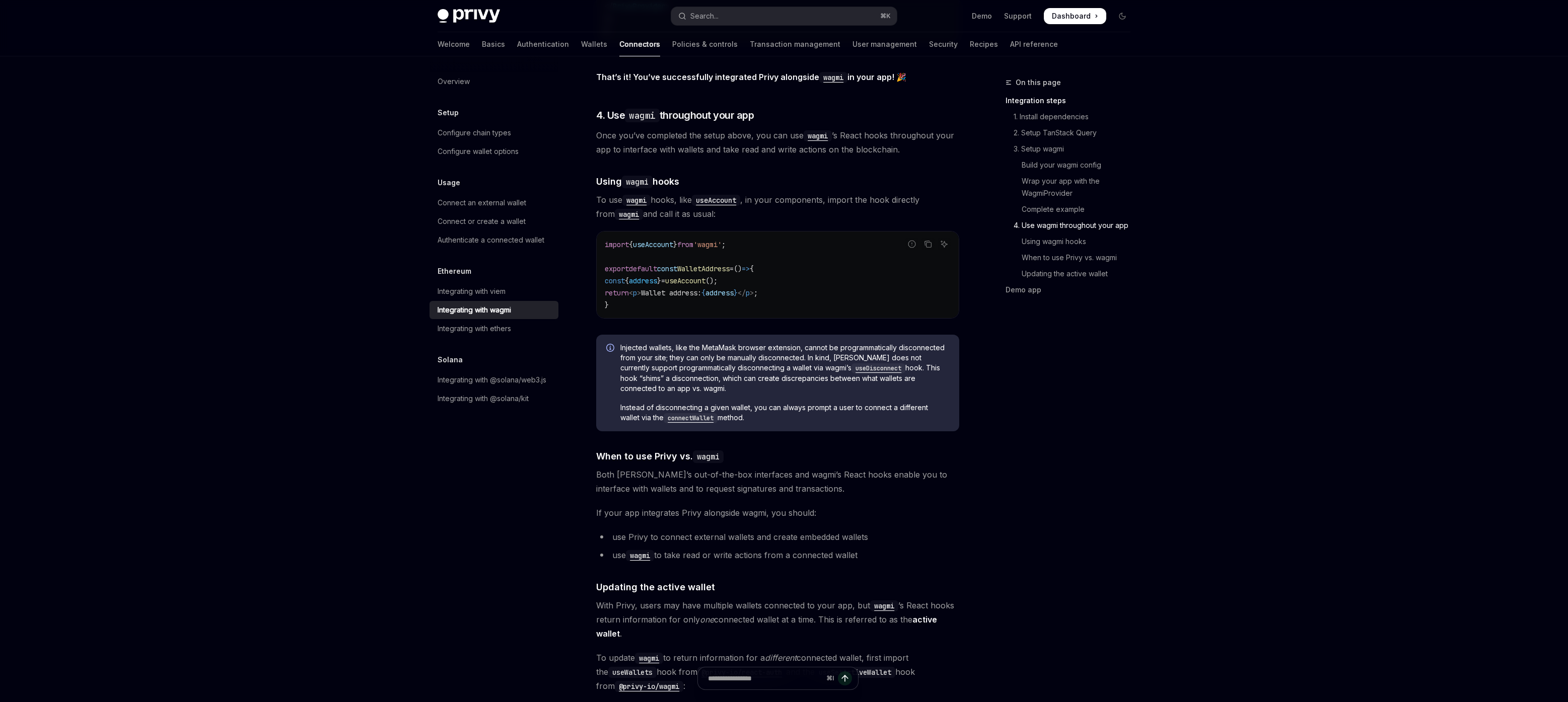
scroll to position [2067, 0]
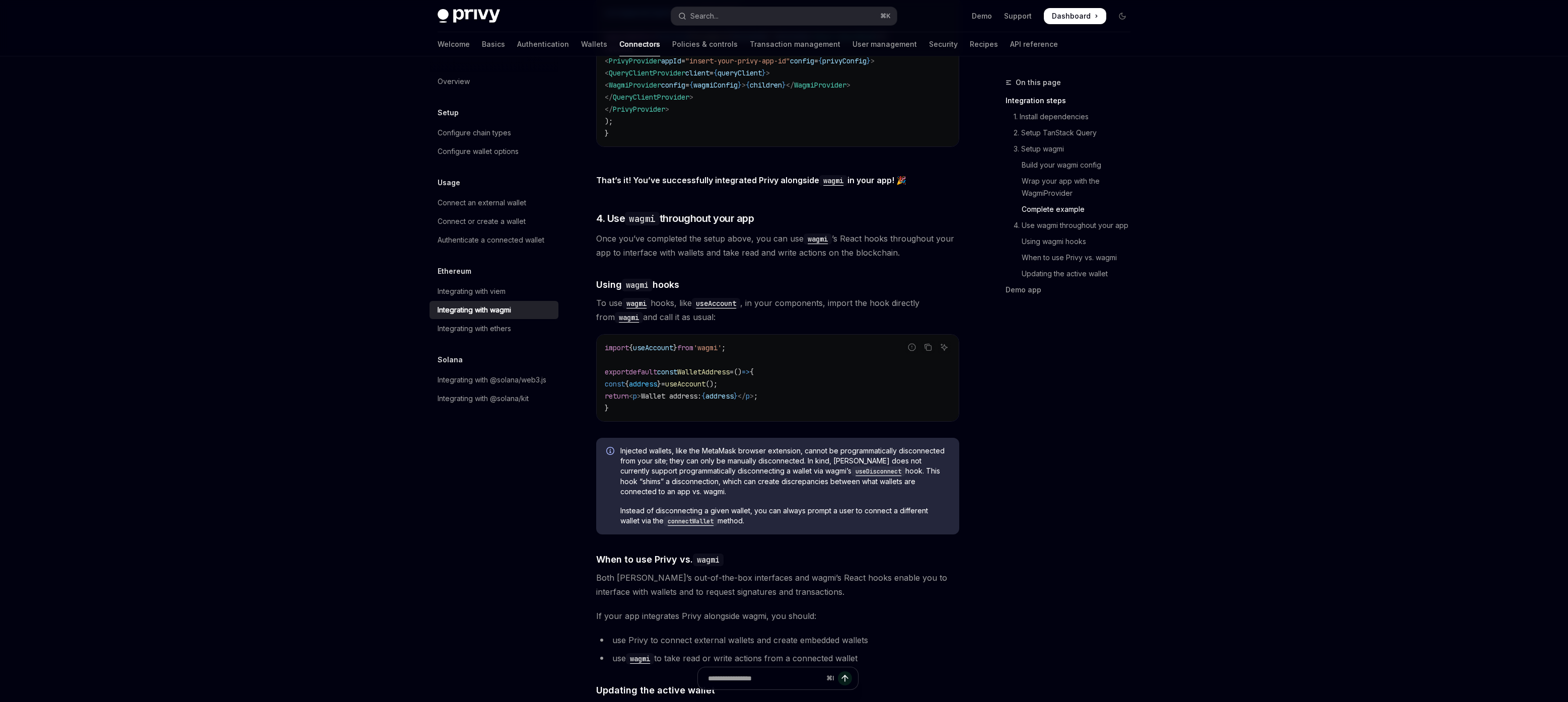
click at [655, 343] on span "useAccount" at bounding box center [653, 347] width 40 height 9
click at [657, 381] on span "address" at bounding box center [643, 384] width 28 height 9
click at [657, 380] on span "address" at bounding box center [643, 384] width 28 height 9
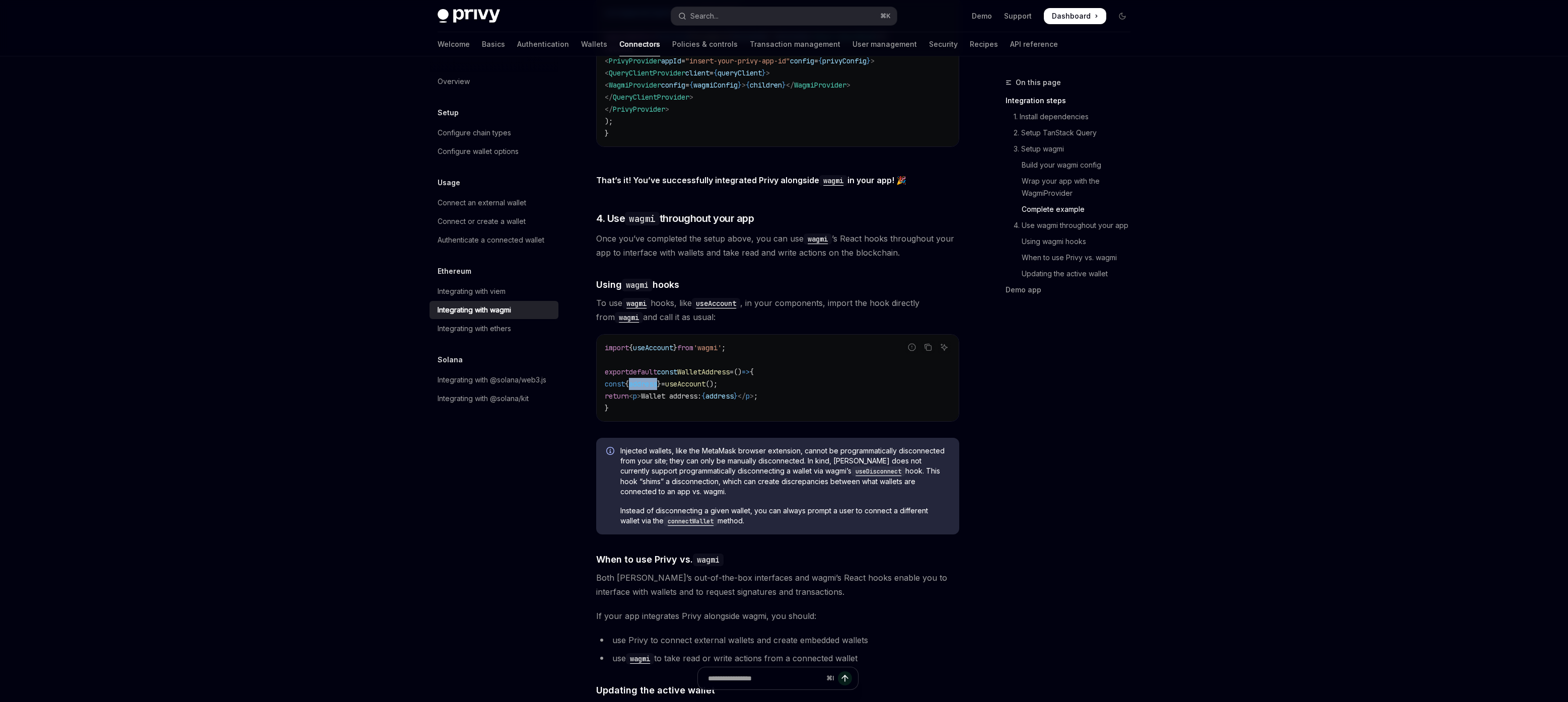
click at [657, 380] on span "address" at bounding box center [643, 384] width 28 height 9
click at [705, 380] on span "useAccount" at bounding box center [686, 384] width 40 height 9
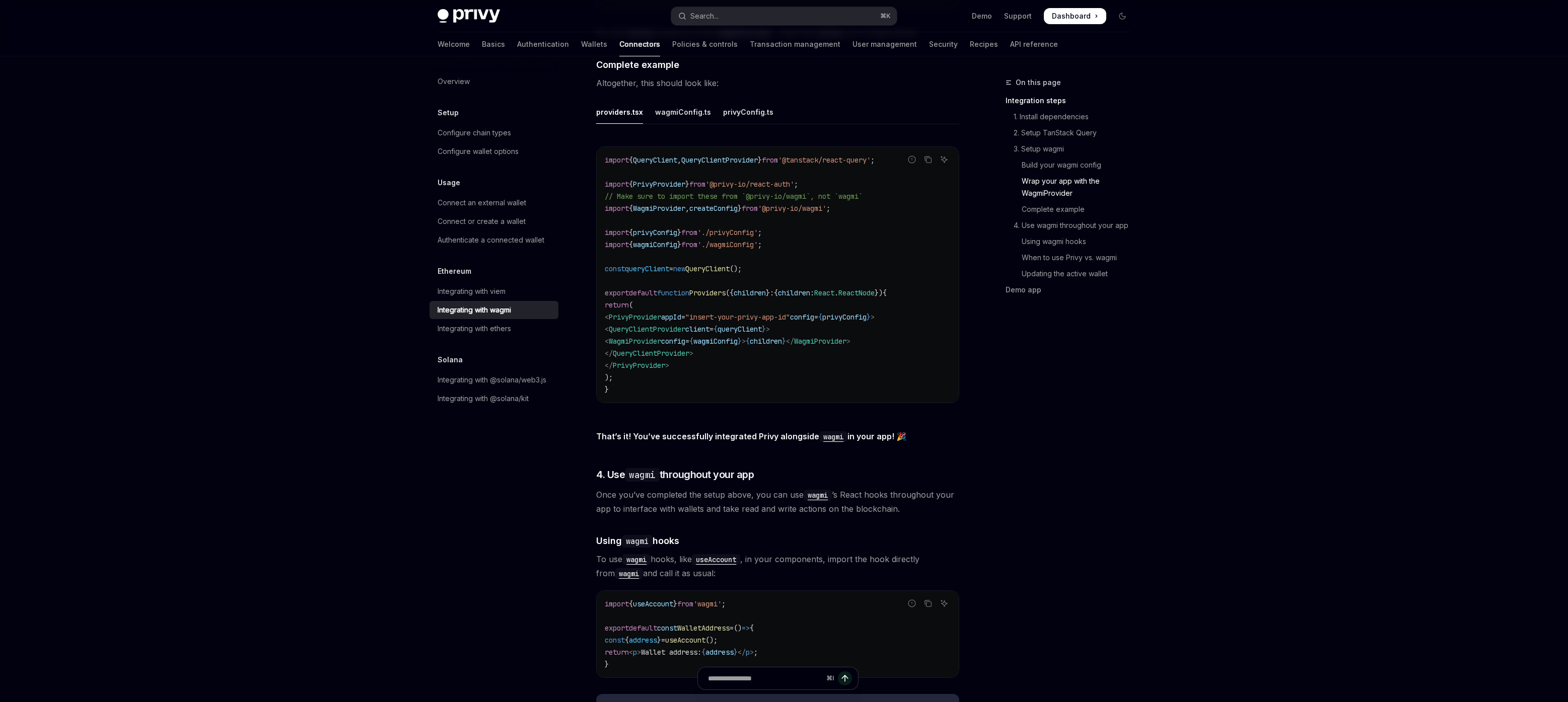
scroll to position [1649, 0]
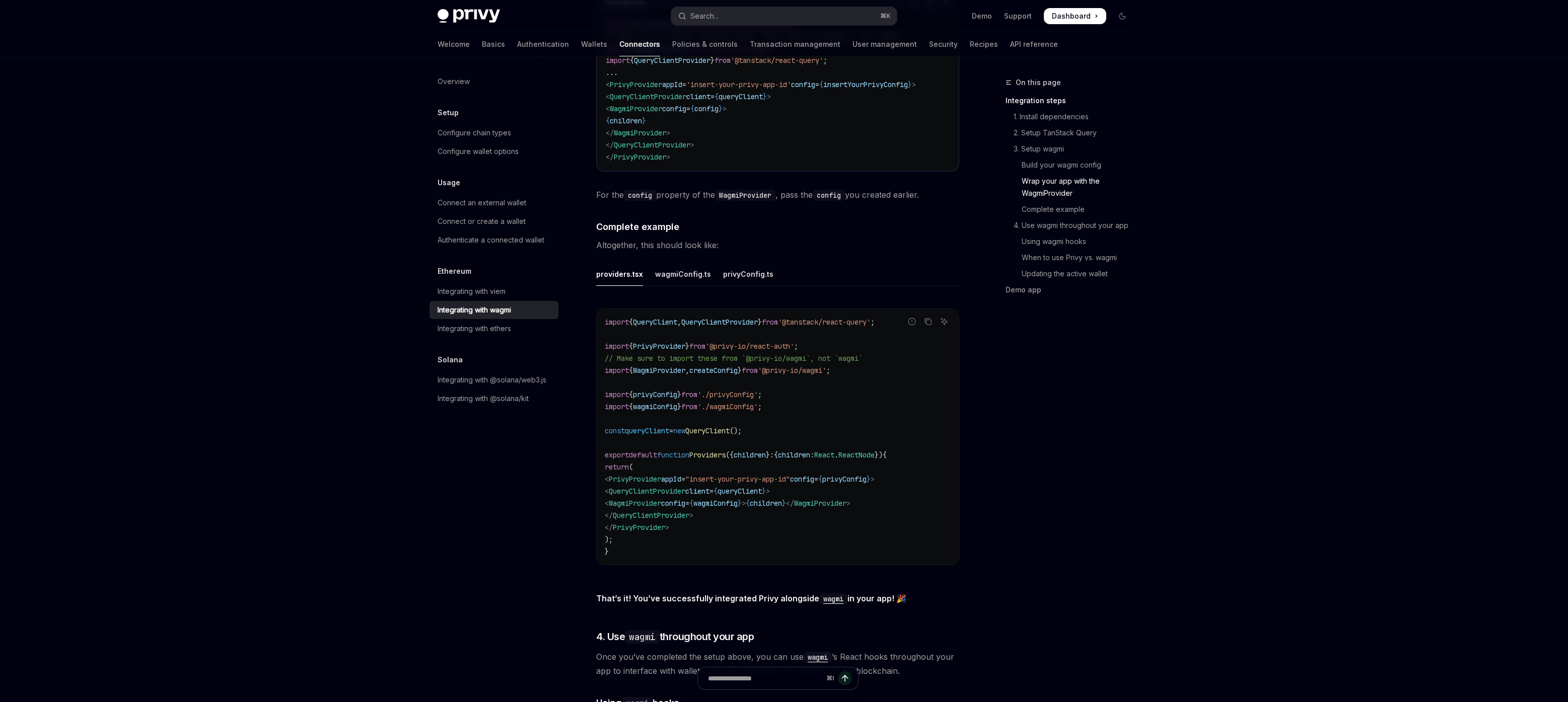
click at [668, 366] on span "WagmiProvider" at bounding box center [659, 371] width 53 height 9
drag, startPoint x: 799, startPoint y: 364, endPoint x: 867, endPoint y: 363, distance: 68.0
click at [867, 363] on code "import { QueryClient , QueryClientProvider } from '@tanstack/react-query' ; imp…" at bounding box center [778, 437] width 346 height 242
click at [816, 366] on span "'@privy-io/wagmi'" at bounding box center [792, 371] width 68 height 9
